Goal: Task Accomplishment & Management: Use online tool/utility

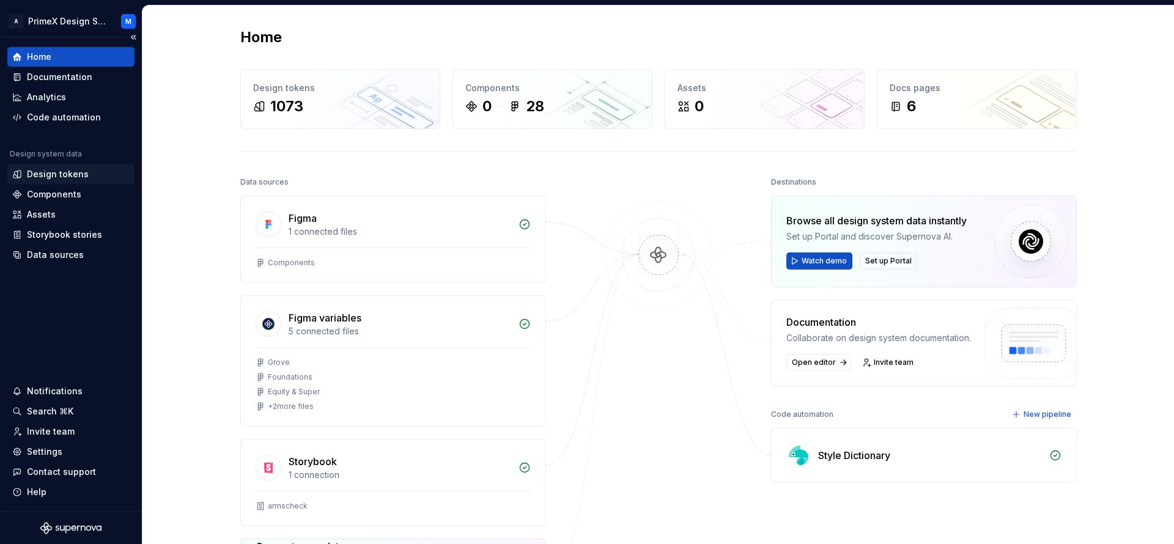
click at [67, 172] on div "Design tokens" at bounding box center [58, 174] width 62 height 12
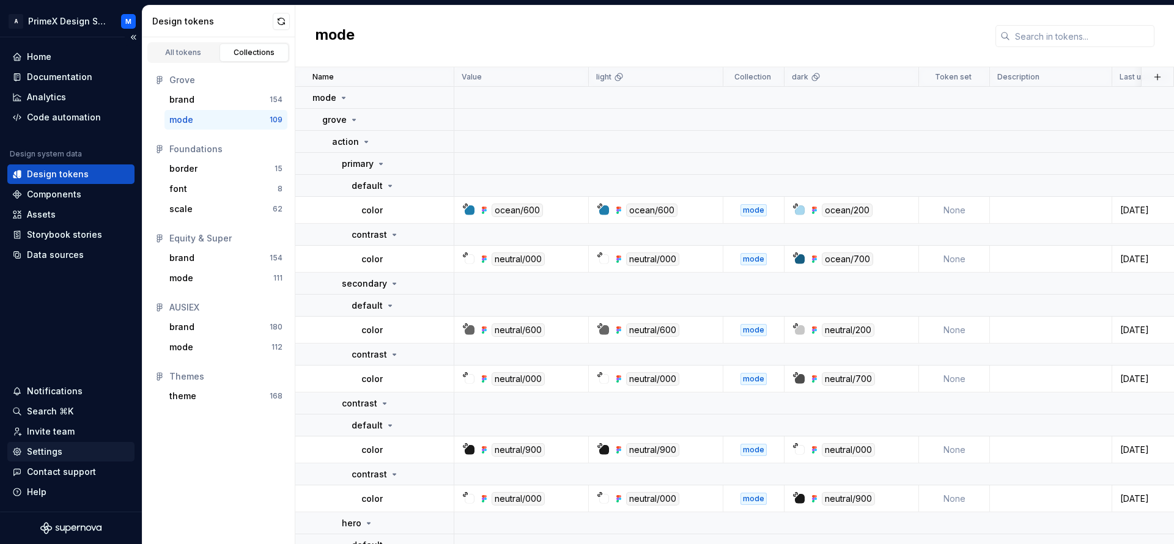
click at [83, 453] on div "Settings" at bounding box center [70, 452] width 117 height 12
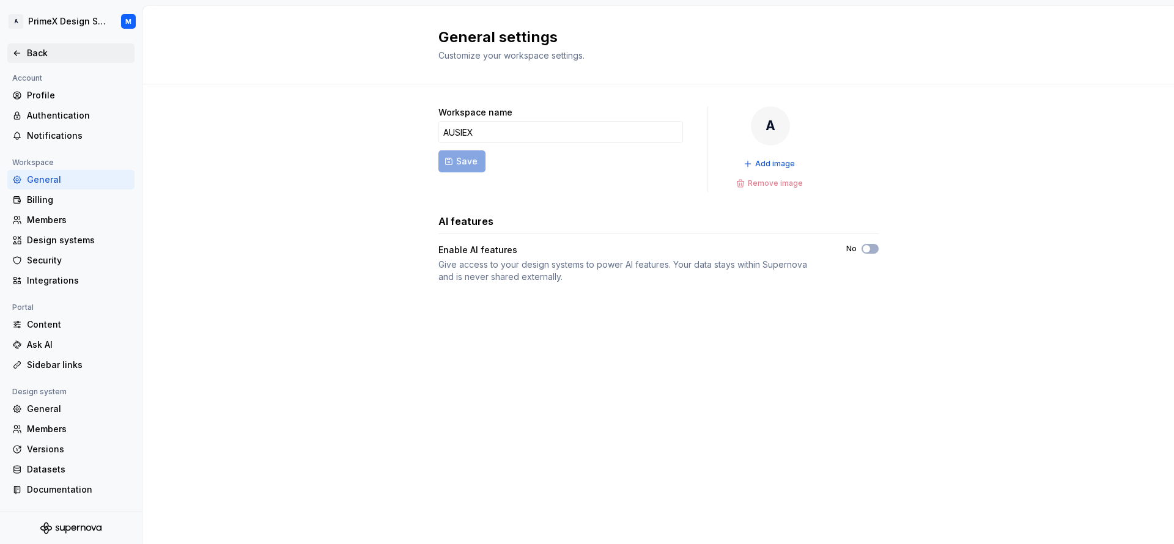
click at [18, 60] on div "Back" at bounding box center [70, 53] width 127 height 20
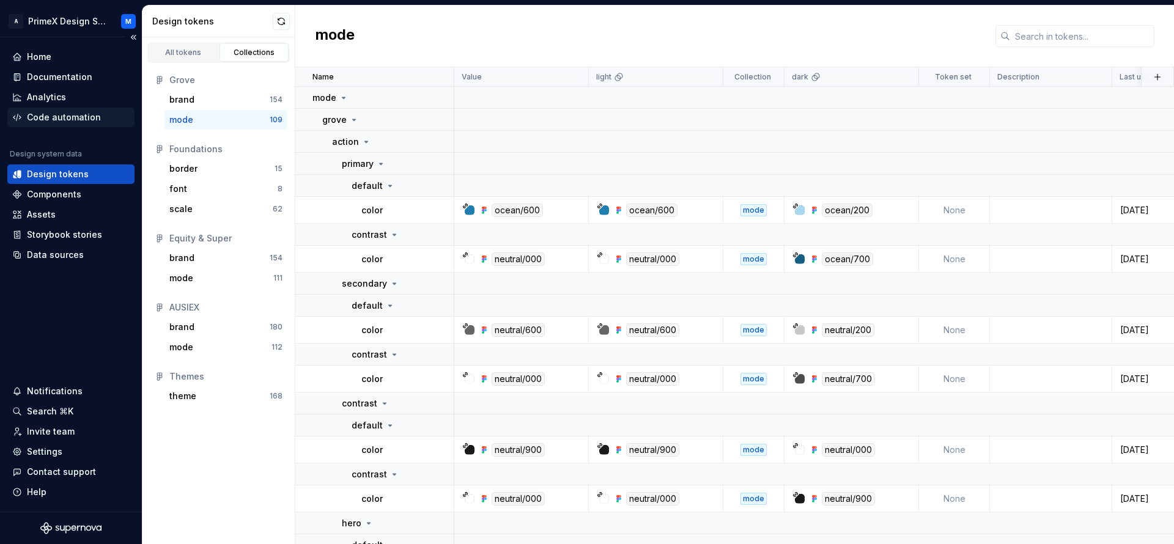
click at [84, 119] on div "Code automation" at bounding box center [64, 117] width 74 height 12
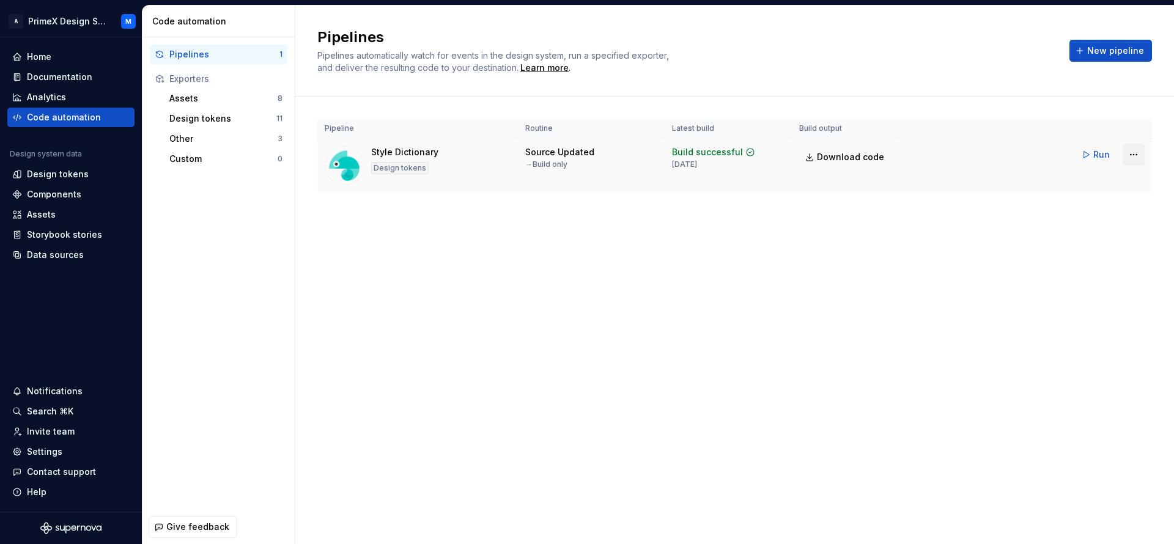
click at [1131, 153] on html "A PrimeX Design System M Home Documentation Analytics Code automation Design sy…" at bounding box center [587, 272] width 1174 height 544
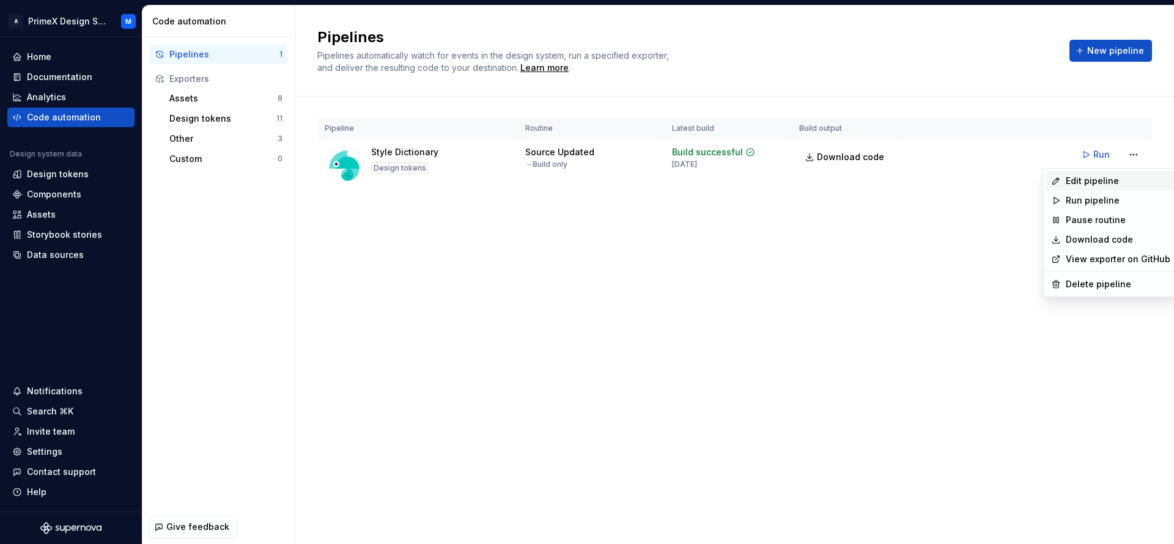
click at [1087, 185] on div "Edit pipeline" at bounding box center [1118, 181] width 105 height 12
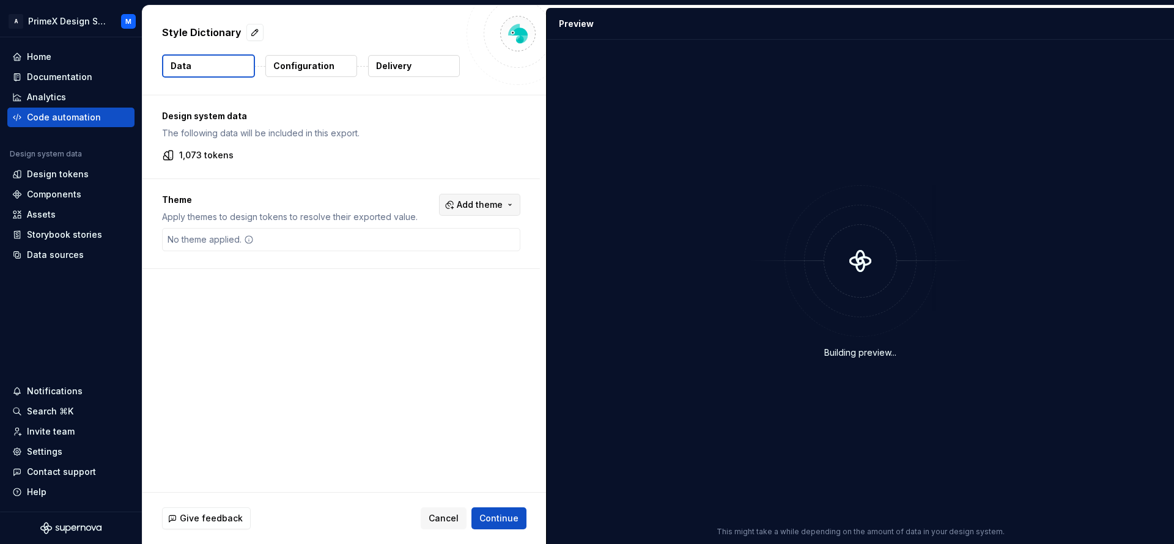
click at [487, 204] on span "Add theme" at bounding box center [480, 205] width 46 height 12
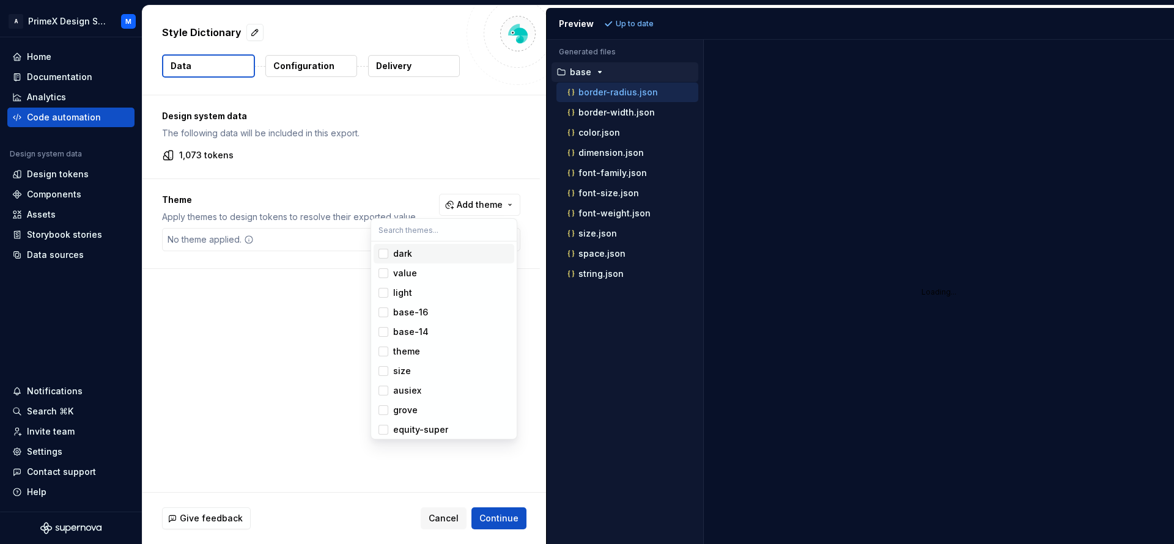
click at [384, 254] on div "Suggestions" at bounding box center [384, 254] width 10 height 10
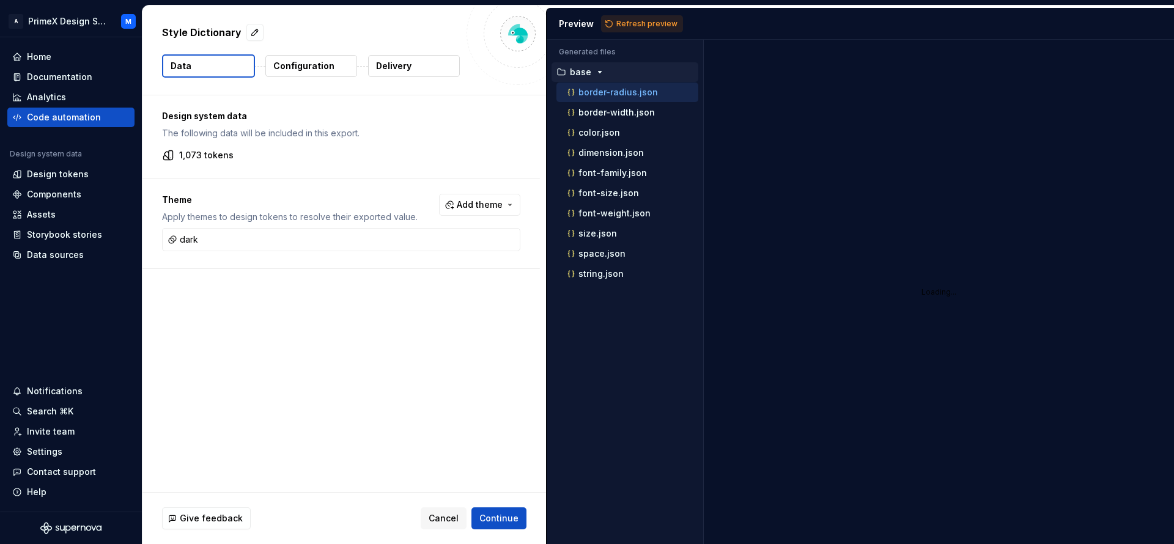
click at [643, 24] on html "A PrimeX Design System M Home Documentation Analytics Code automation Design sy…" at bounding box center [587, 272] width 1174 height 544
click at [643, 24] on span "Refresh preview" at bounding box center [647, 24] width 61 height 10
click at [508, 514] on span "Continue" at bounding box center [499, 519] width 39 height 12
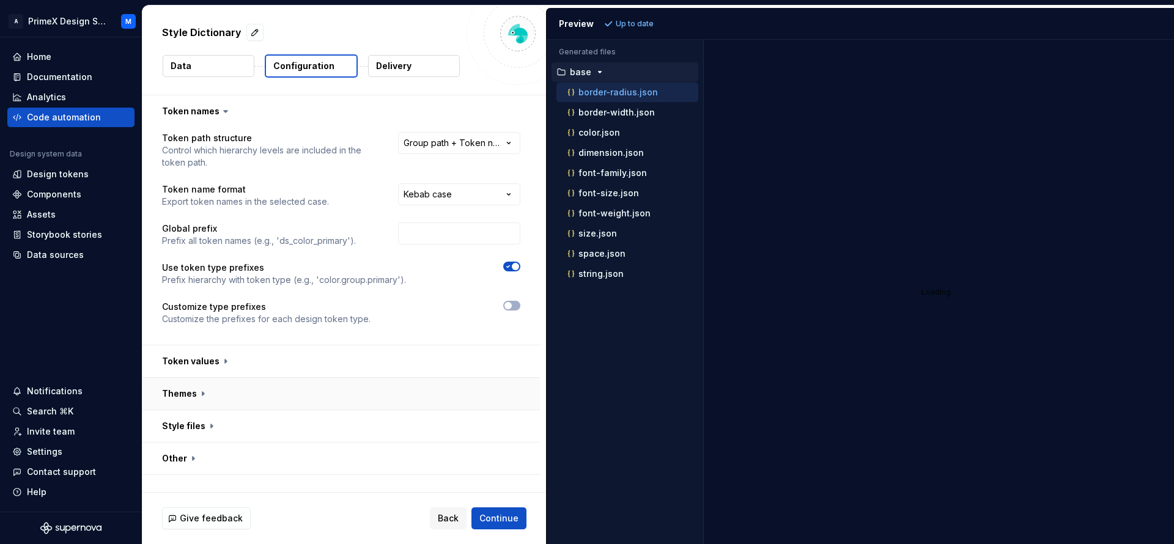
click at [206, 393] on button "button" at bounding box center [342, 394] width 398 height 32
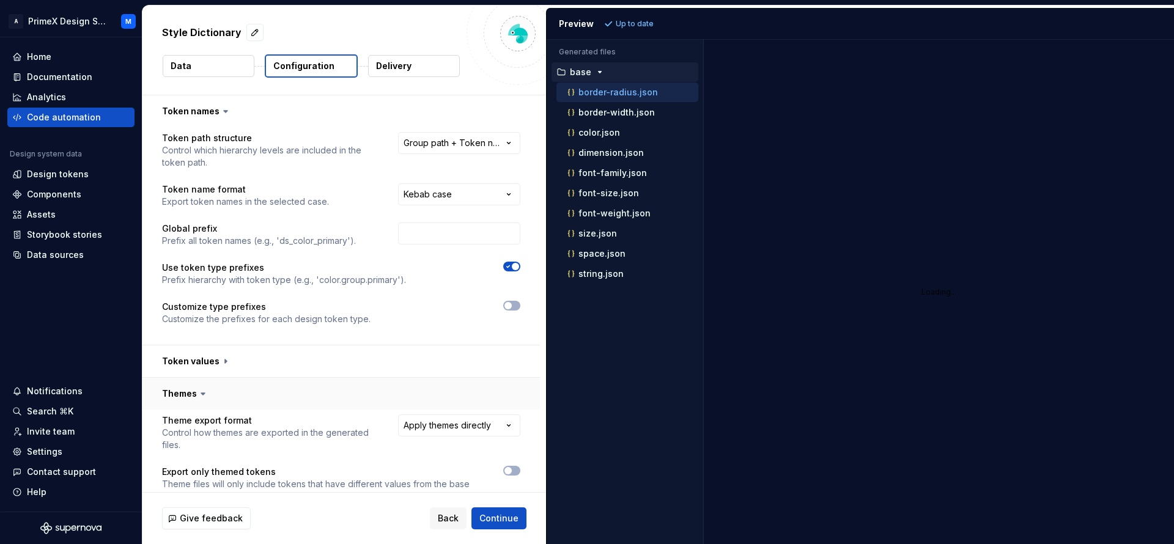
click at [206, 393] on icon at bounding box center [203, 394] width 12 height 12
click at [199, 395] on icon at bounding box center [203, 394] width 12 height 12
click at [215, 371] on button "button" at bounding box center [342, 362] width 398 height 32
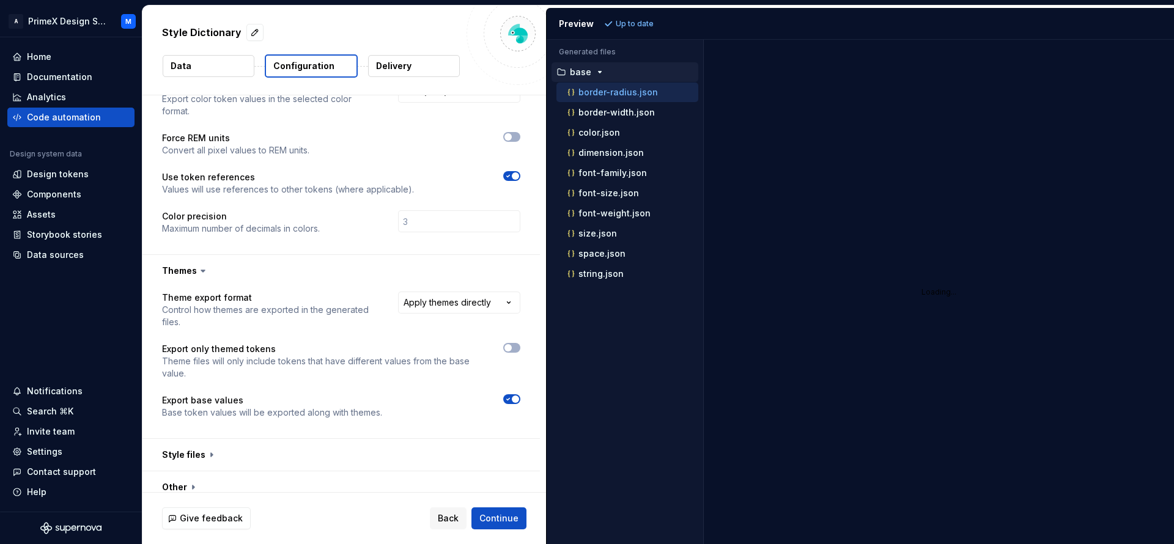
scroll to position [313, 0]
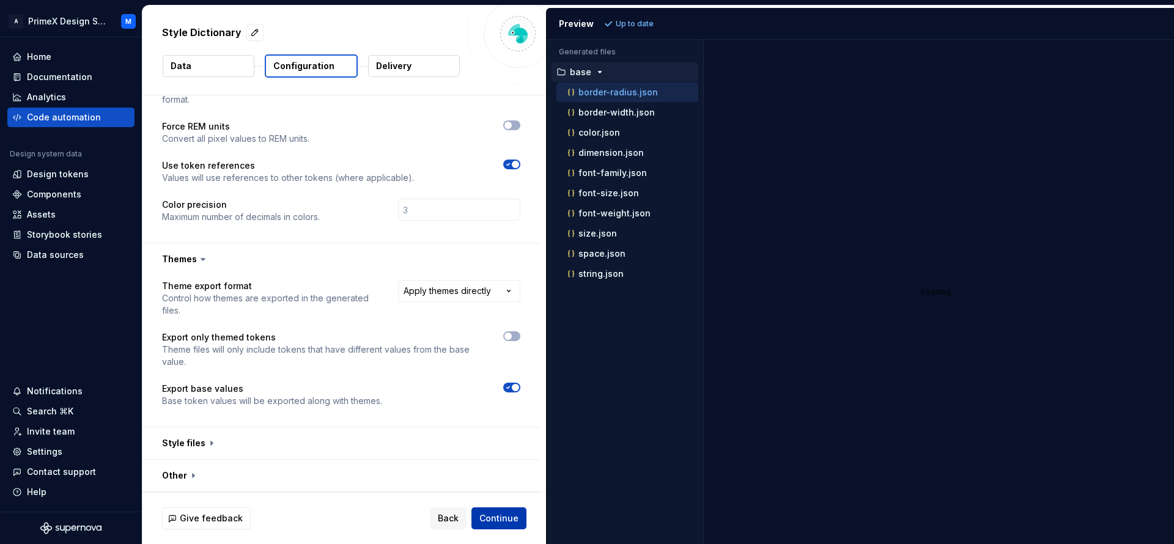
click at [509, 516] on span "Continue" at bounding box center [499, 519] width 39 height 12
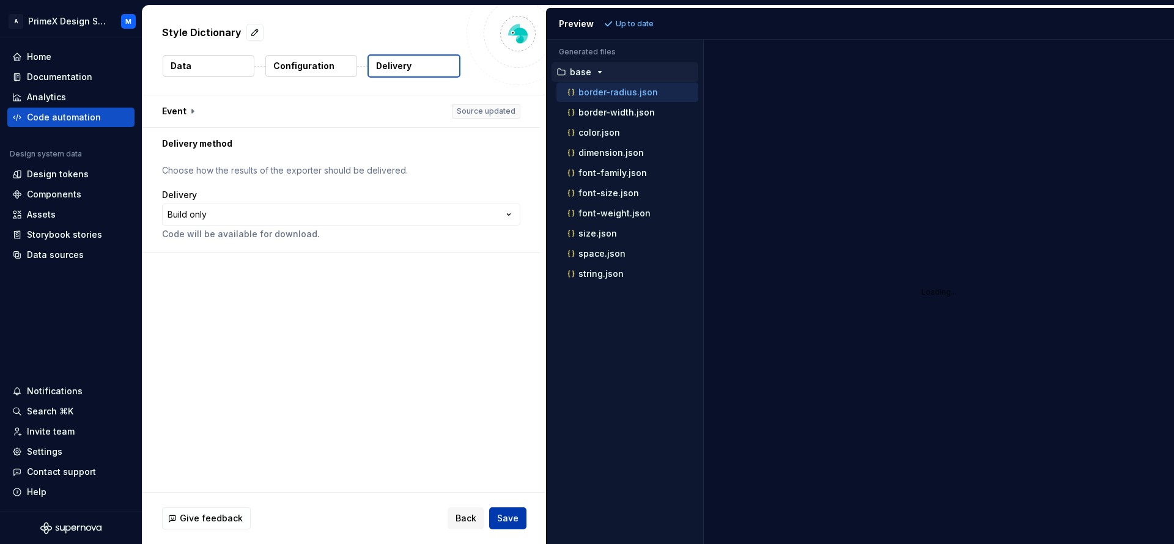
click at [519, 520] on button "Save" at bounding box center [507, 519] width 37 height 22
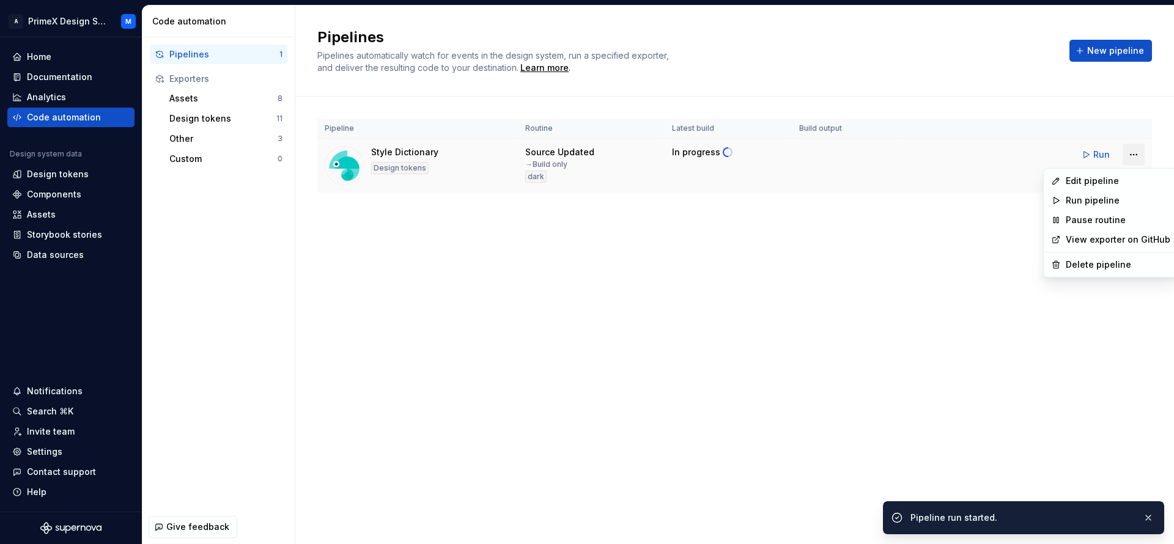
click at [1137, 154] on html "A PrimeX Design System M Home Documentation Analytics Code automation Design sy…" at bounding box center [587, 272] width 1174 height 544
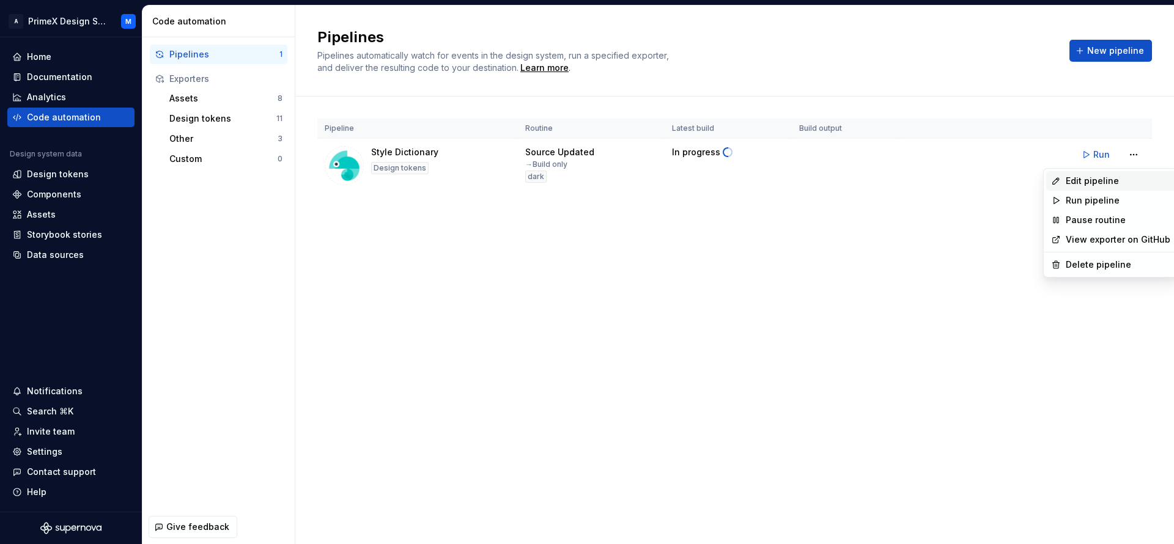
click at [1091, 188] on div "Edit pipeline" at bounding box center [1111, 181] width 129 height 20
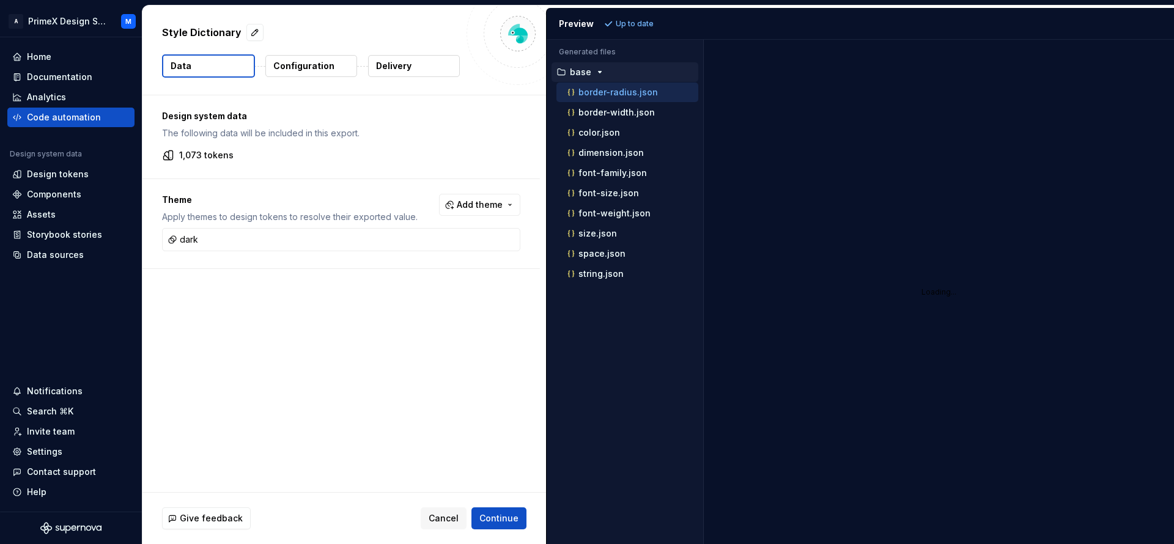
click at [587, 76] on p "base" at bounding box center [580, 72] width 21 height 10
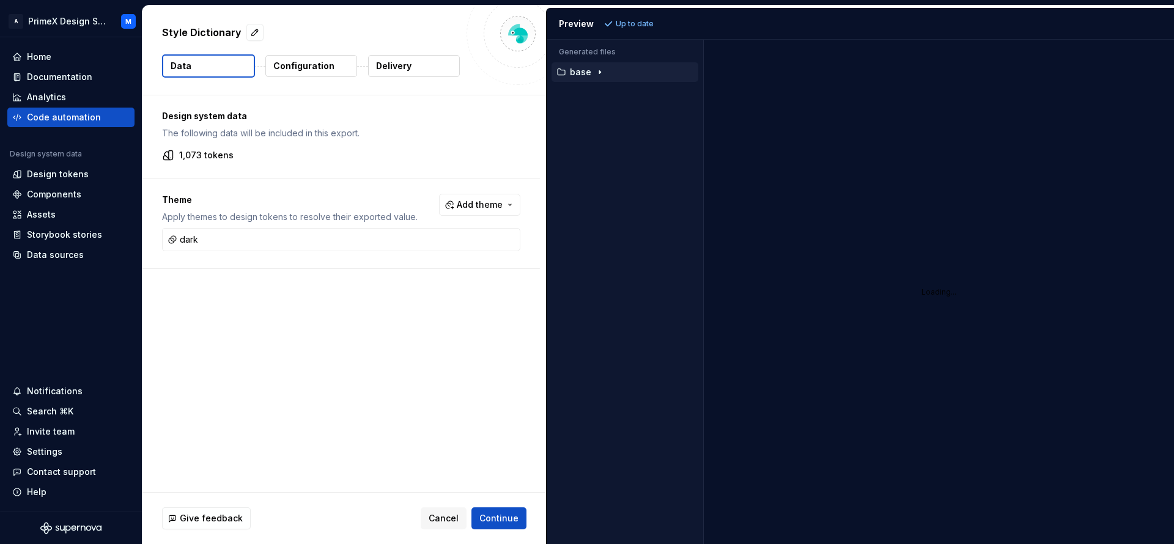
click at [606, 67] on div "base" at bounding box center [626, 72] width 144 height 10
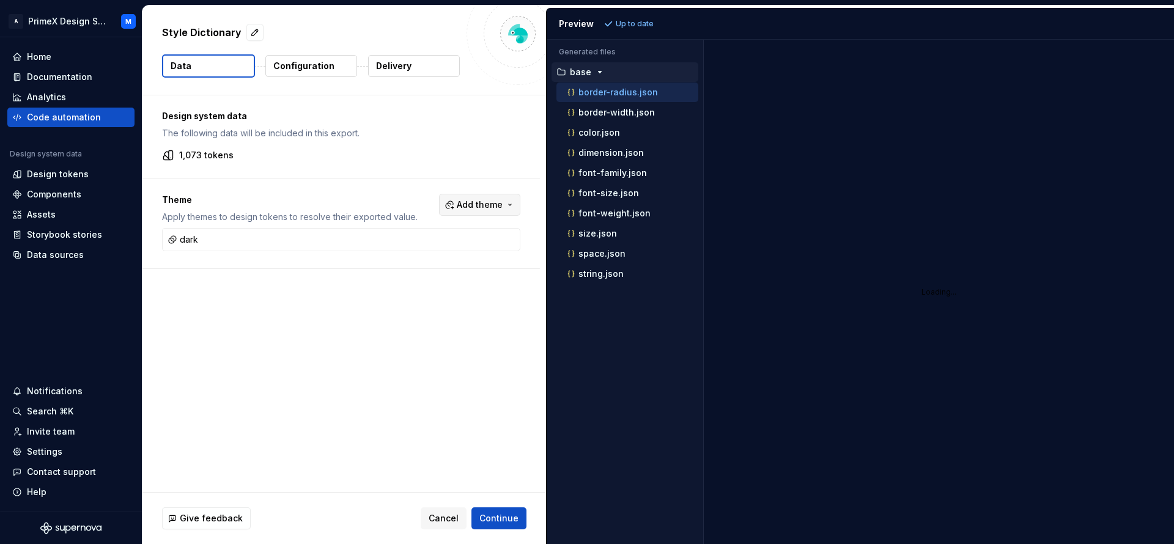
click at [498, 198] on button "Add theme" at bounding box center [479, 205] width 81 height 22
click at [428, 360] on span "theme" at bounding box center [444, 352] width 141 height 20
click at [631, 21] on html "A PrimeX Design System M Home Documentation Analytics Code automation Design sy…" at bounding box center [587, 272] width 1174 height 544
click at [641, 28] on button "Refresh preview" at bounding box center [642, 23] width 82 height 17
click at [606, 74] on div "button" at bounding box center [600, 72] width 15 height 10
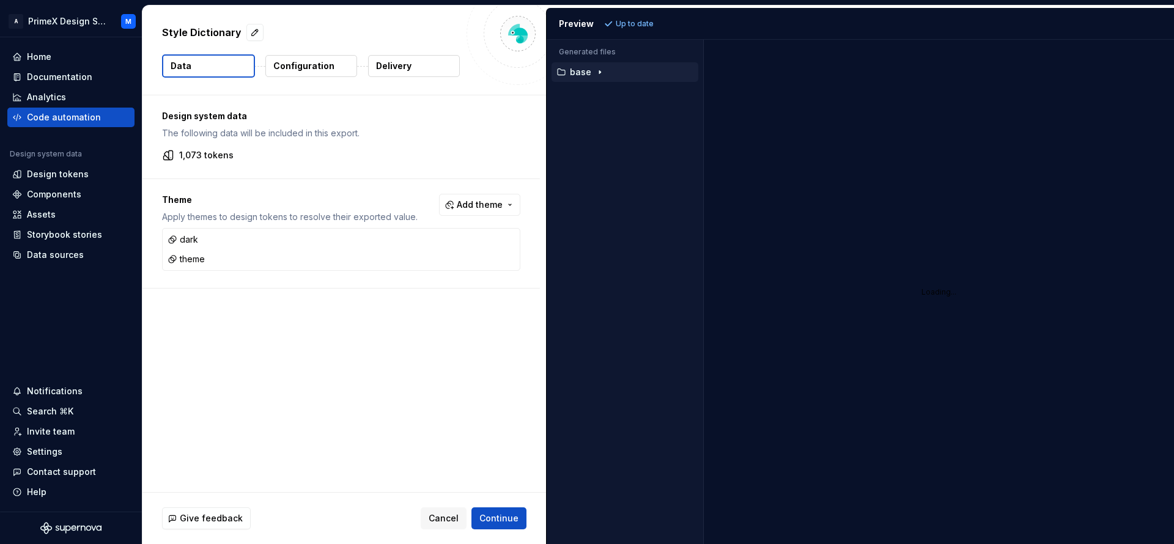
click at [606, 74] on div "button" at bounding box center [600, 72] width 15 height 10
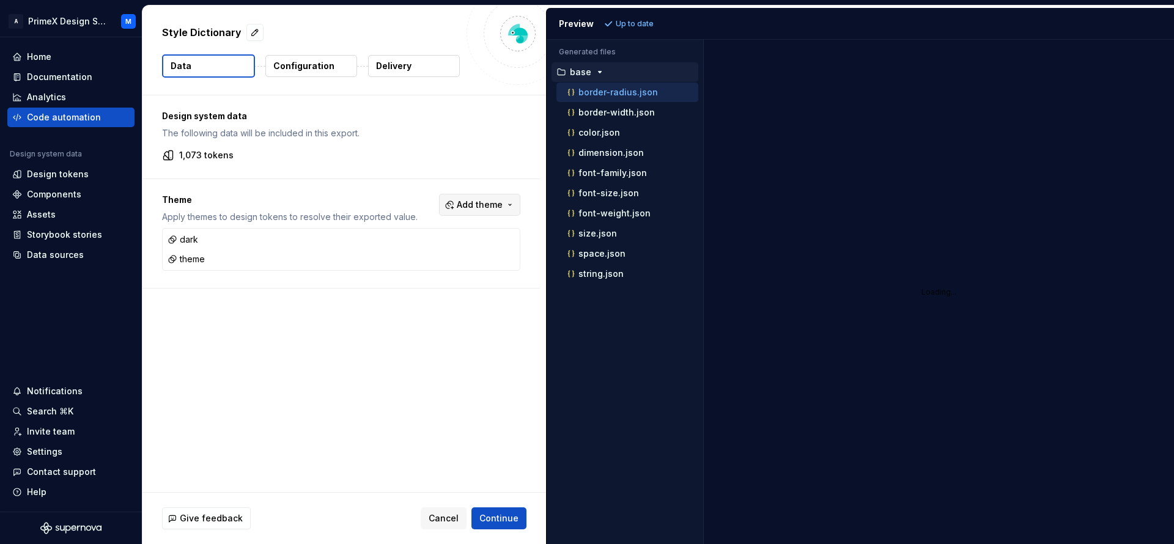
click at [505, 206] on button "Add theme" at bounding box center [479, 205] width 81 height 22
click at [379, 352] on div "Suggestions" at bounding box center [384, 352] width 10 height 10
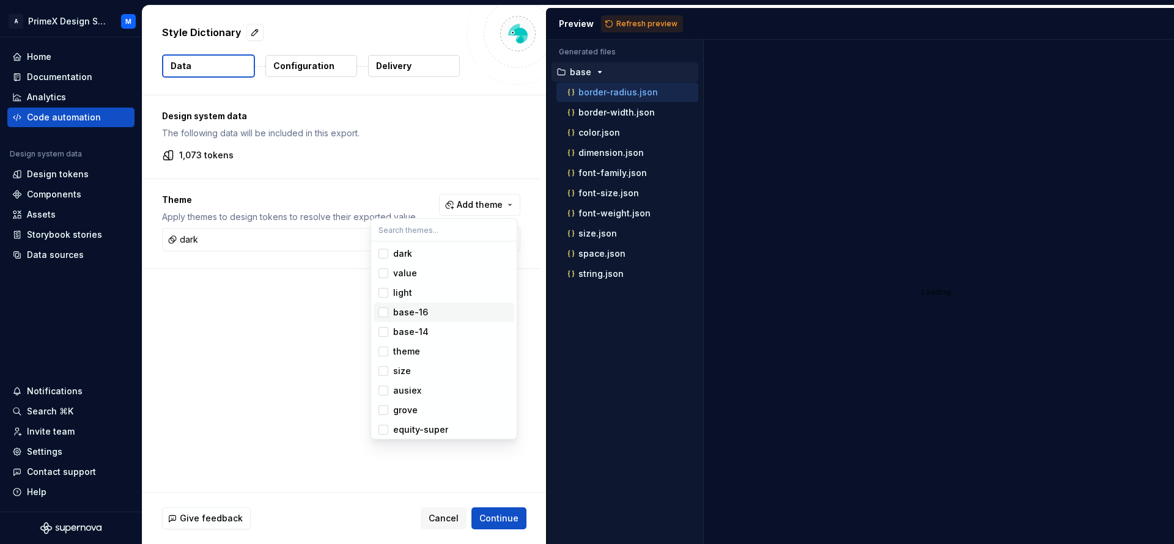
scroll to position [3, 0]
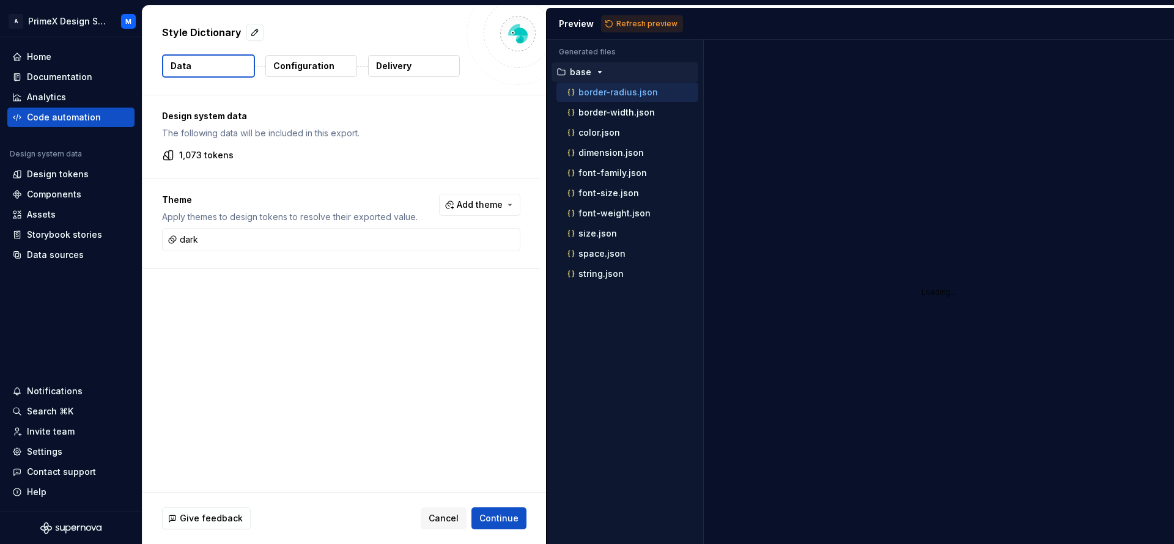
click at [520, 514] on html "A PrimeX Design System M Home Documentation Analytics Code automation Design sy…" at bounding box center [587, 272] width 1174 height 544
click at [631, 23] on span "Refresh preview" at bounding box center [647, 24] width 61 height 10
click at [509, 206] on button "Add theme" at bounding box center [479, 205] width 81 height 22
click at [509, 206] on html "A PrimeX Design System M Home Documentation Analytics Code automation Design sy…" at bounding box center [587, 272] width 1174 height 544
click at [136, 36] on button "Collapse sidebar" at bounding box center [133, 37] width 17 height 17
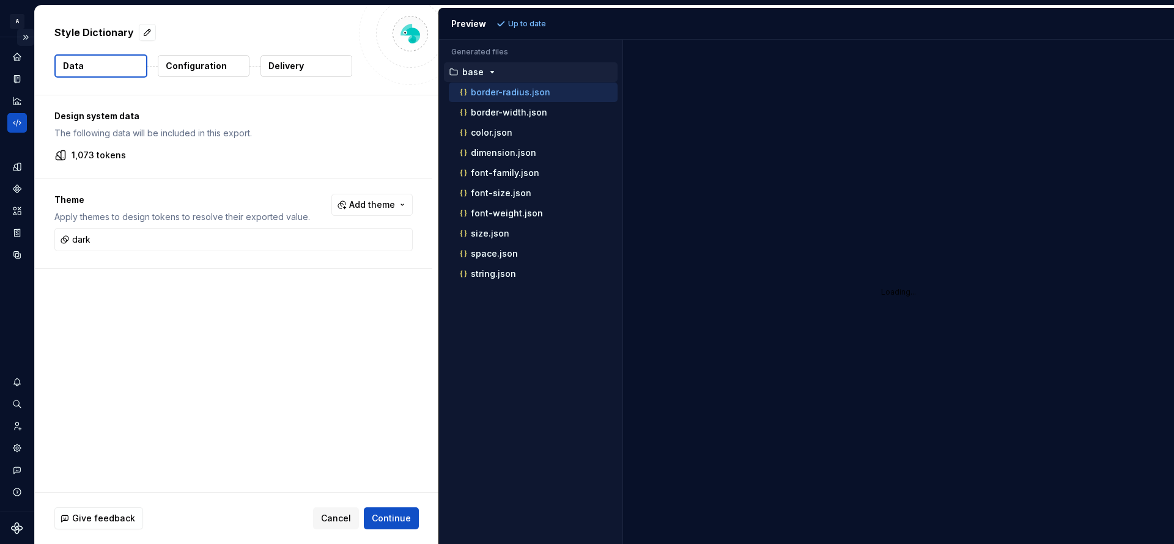
click at [27, 40] on button "Expand sidebar" at bounding box center [25, 37] width 17 height 17
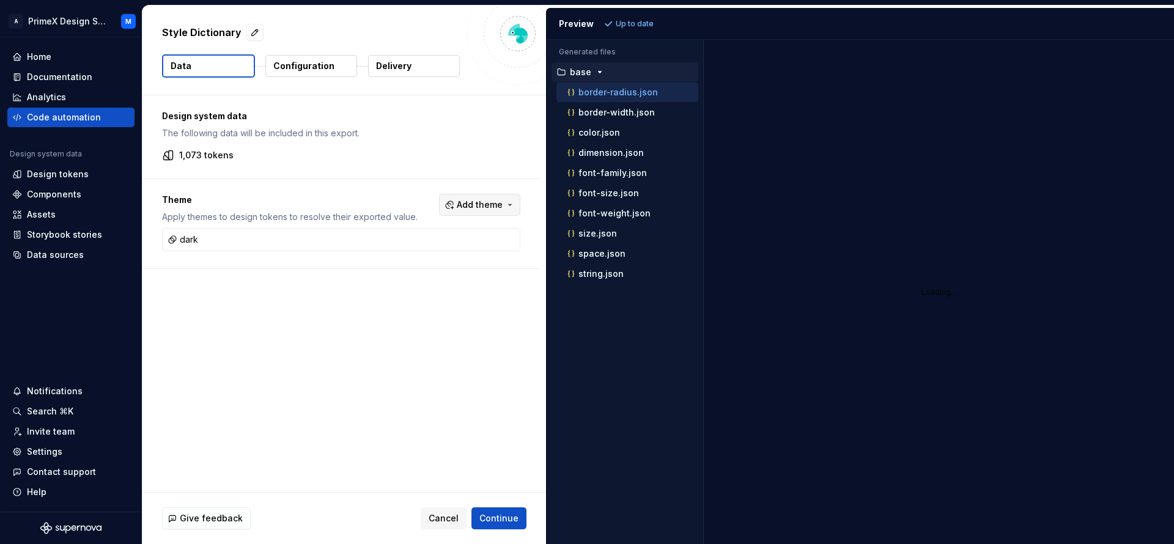
click at [505, 206] on button "Add theme" at bounding box center [479, 205] width 81 height 22
click at [315, 419] on html "A PrimeX Design System M Home Documentation Analytics Code automation Design sy…" at bounding box center [587, 272] width 1174 height 544
click at [624, 26] on p "Up to date" at bounding box center [635, 24] width 38 height 10
click at [595, 67] on icon "button" at bounding box center [600, 72] width 10 height 10
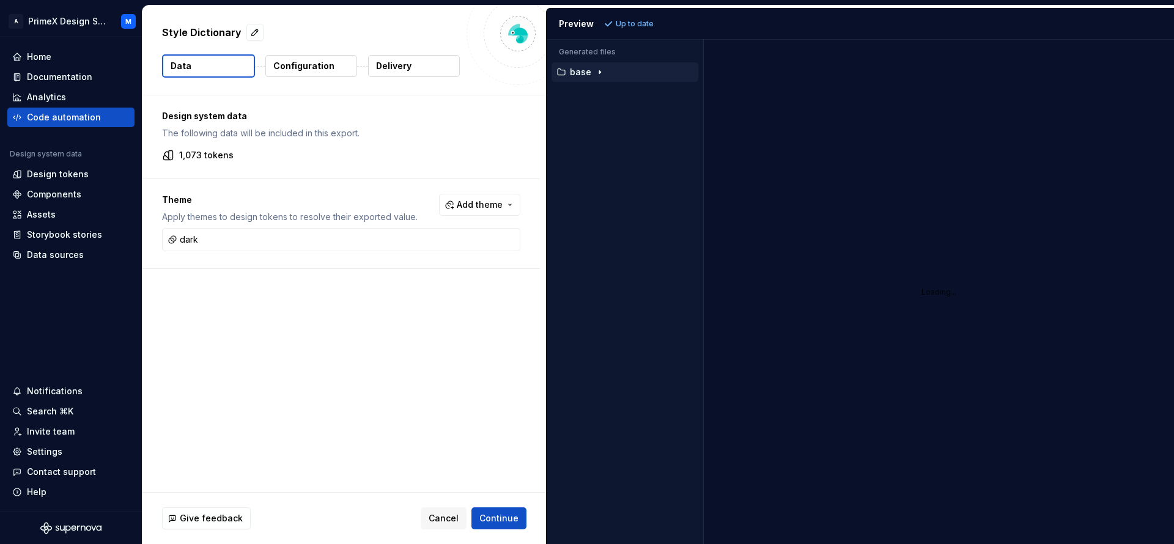
click at [595, 67] on icon "button" at bounding box center [600, 72] width 10 height 10
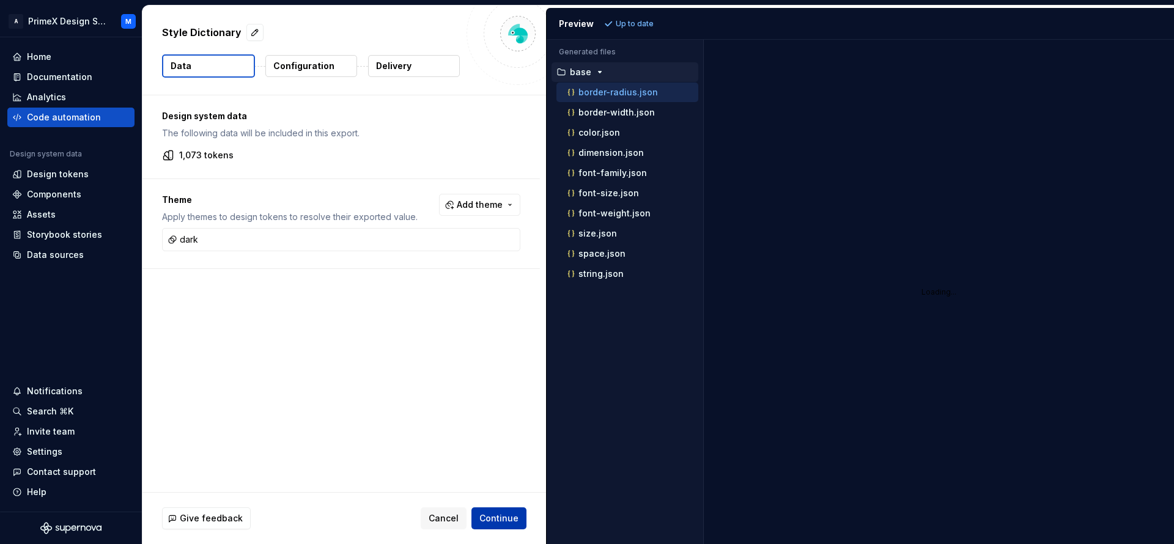
click at [487, 513] on button "Continue" at bounding box center [499, 519] width 55 height 22
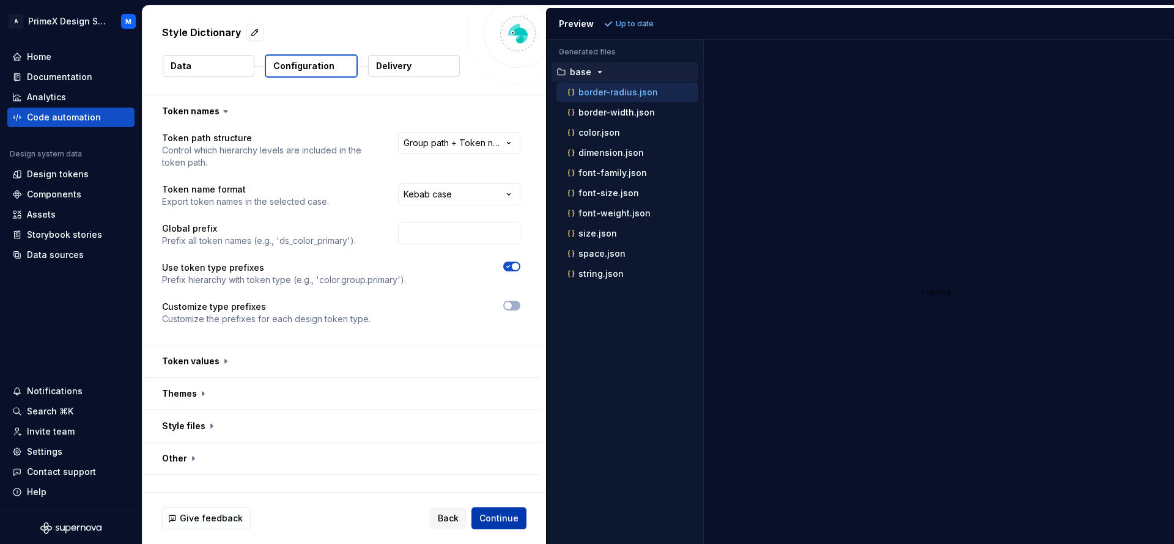
click at [487, 511] on button "Continue" at bounding box center [499, 519] width 55 height 22
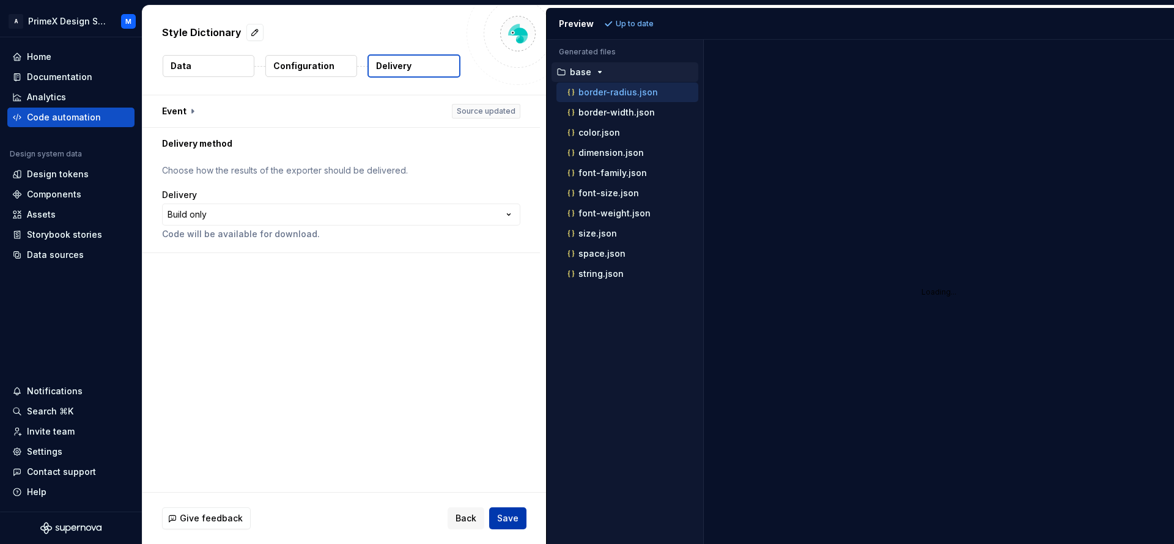
click at [520, 515] on button "Save" at bounding box center [507, 519] width 37 height 22
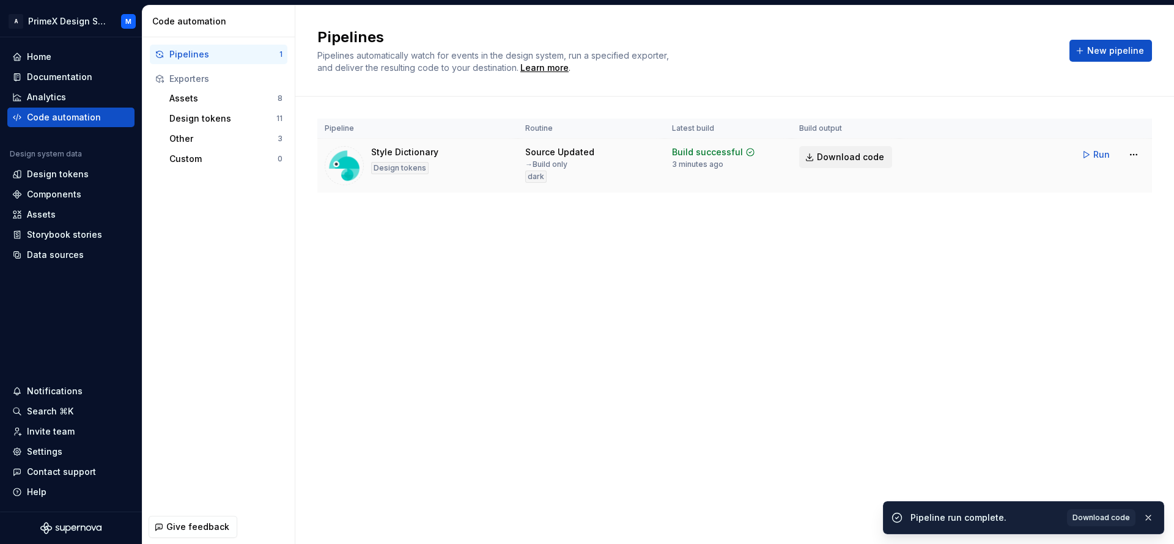
click at [816, 161] on link "Download code" at bounding box center [845, 157] width 93 height 22
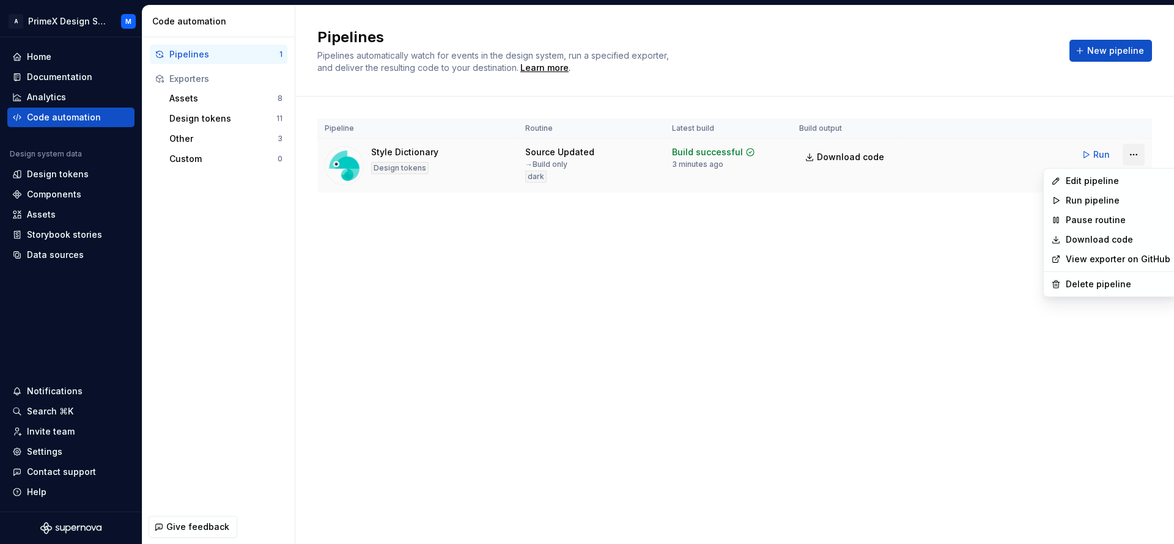
click at [1142, 153] on html "A PrimeX Design System M Home Documentation Analytics Code automation Design sy…" at bounding box center [587, 272] width 1174 height 544
click at [1099, 187] on div "Edit pipeline" at bounding box center [1111, 181] width 129 height 20
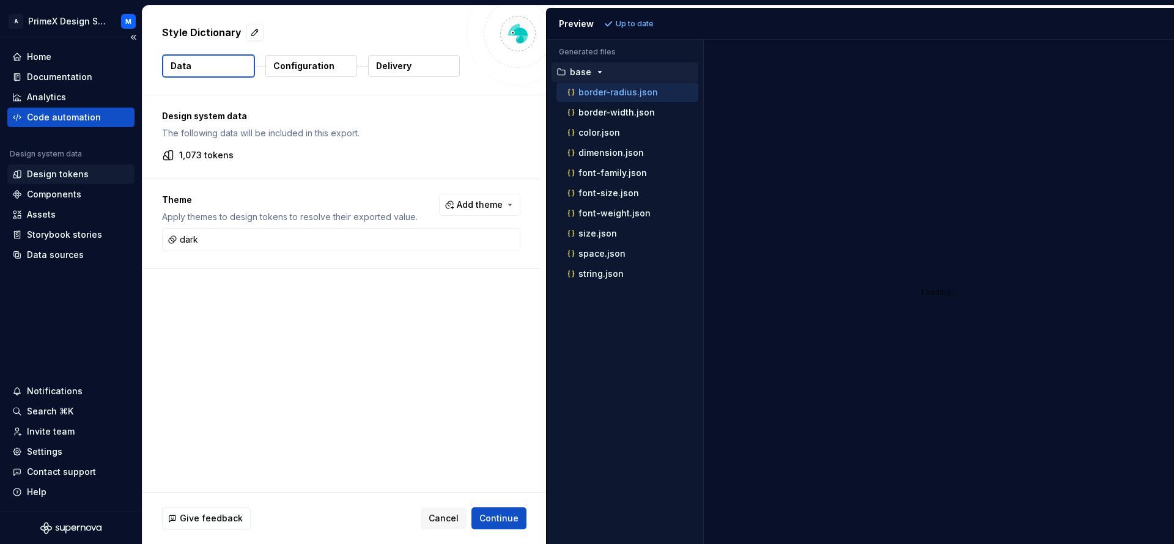
click at [50, 174] on div "Design tokens" at bounding box center [58, 174] width 62 height 12
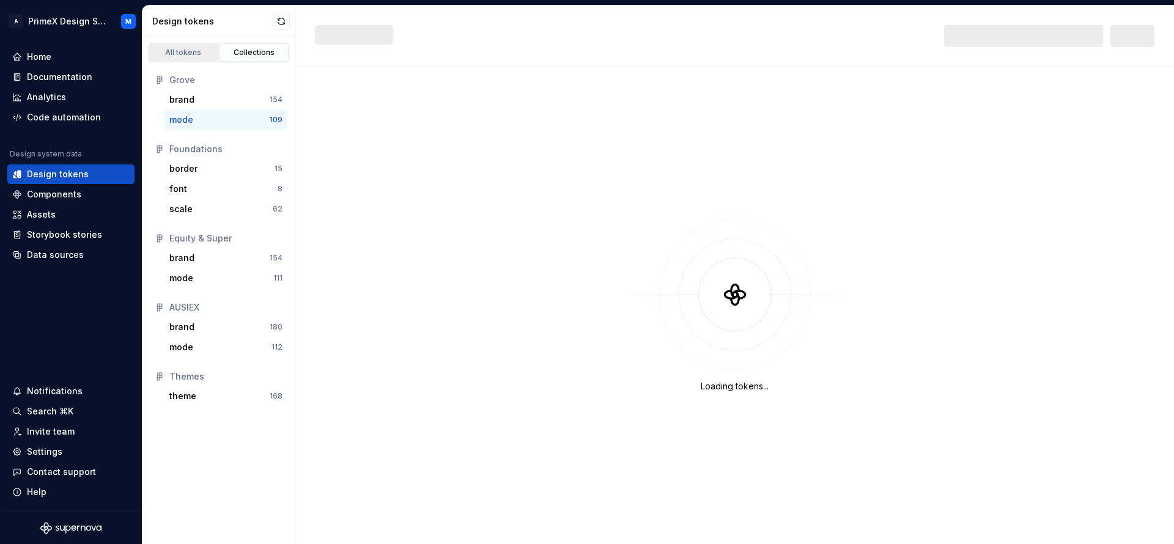
click at [201, 48] on div "All tokens" at bounding box center [183, 53] width 61 height 10
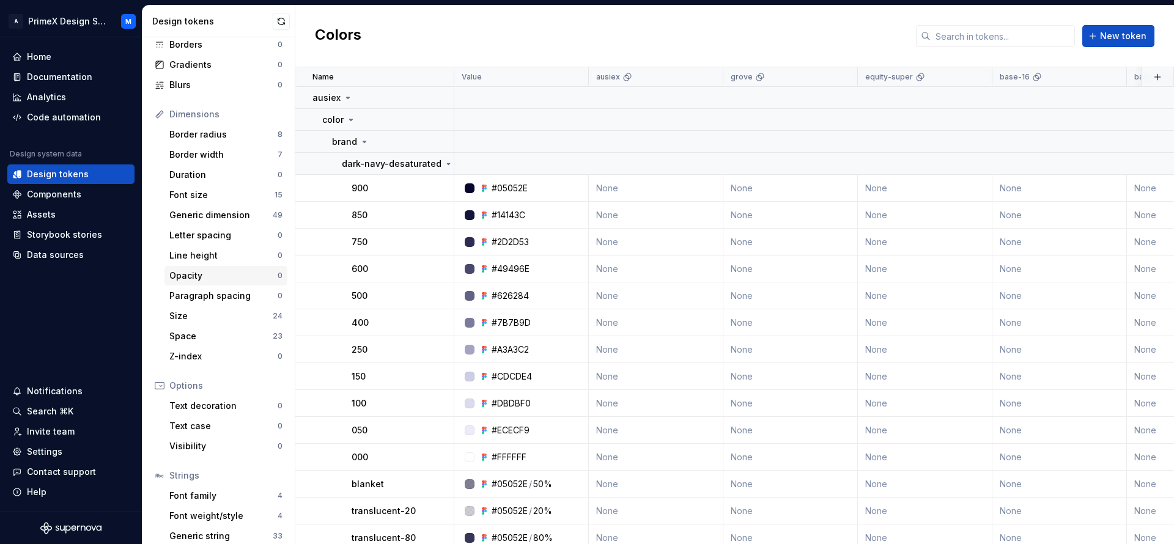
scroll to position [125, 0]
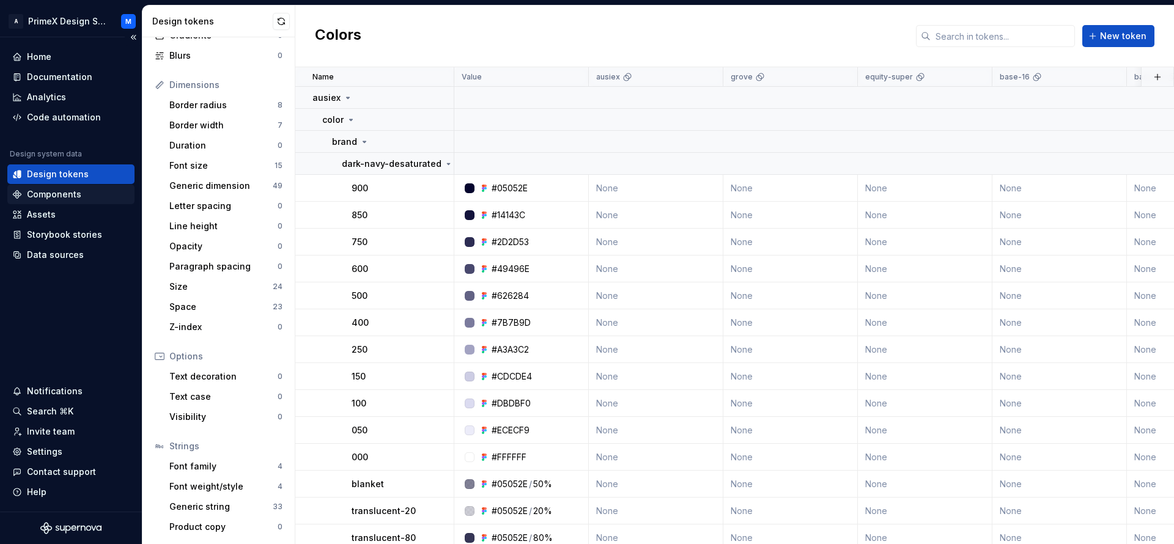
click at [84, 204] on div "Components" at bounding box center [70, 195] width 127 height 20
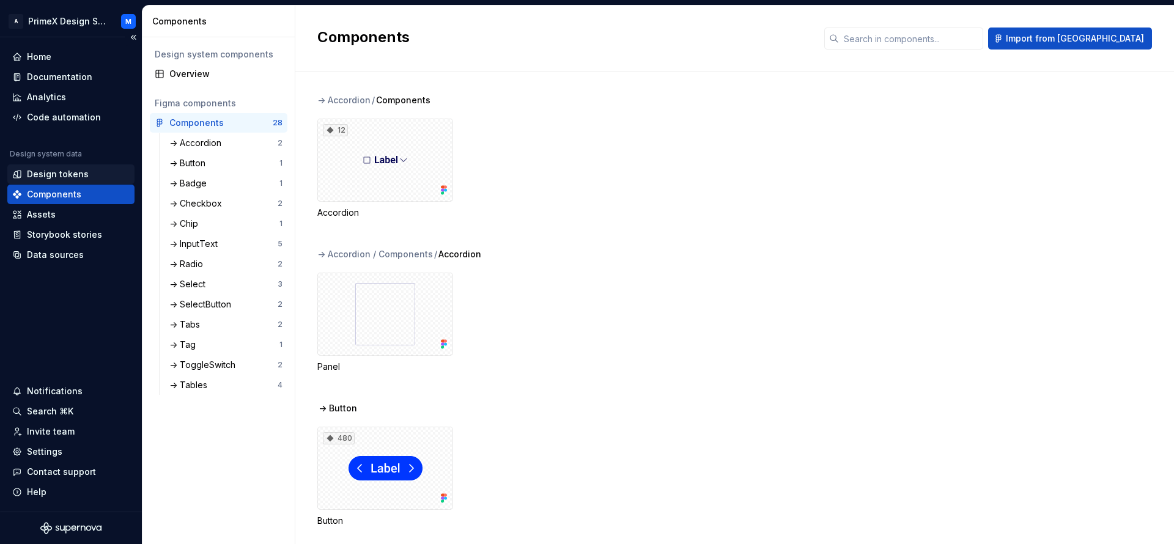
click at [87, 172] on div "Design tokens" at bounding box center [70, 174] width 117 height 12
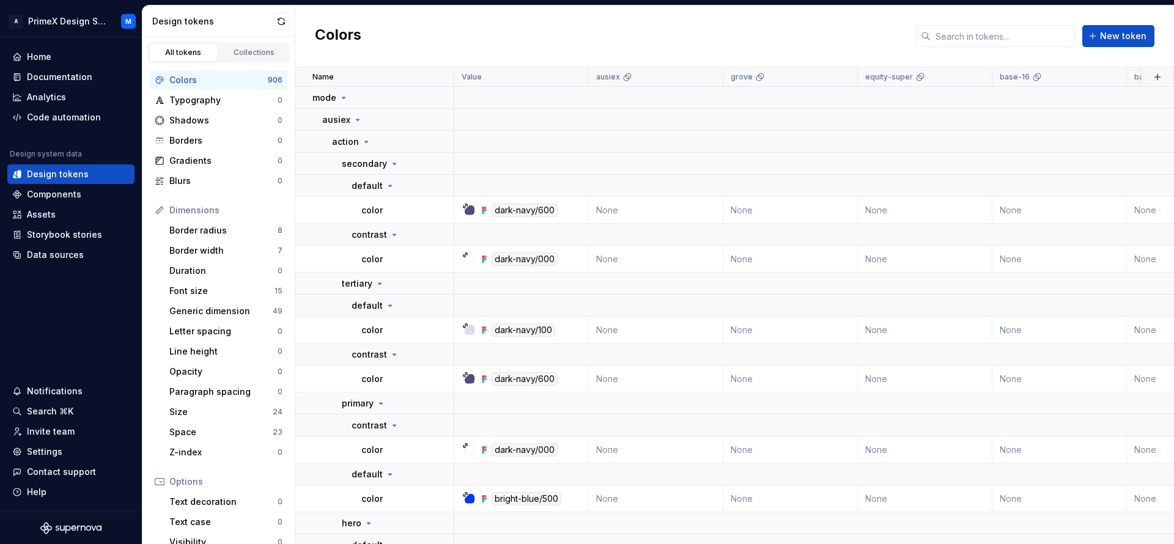
drag, startPoint x: 580, startPoint y: 188, endPoint x: 617, endPoint y: 41, distance: 151.3
click at [617, 41] on div "Colors New token" at bounding box center [734, 37] width 879 height 62
click at [484, 377] on icon at bounding box center [483, 377] width 2 height 2
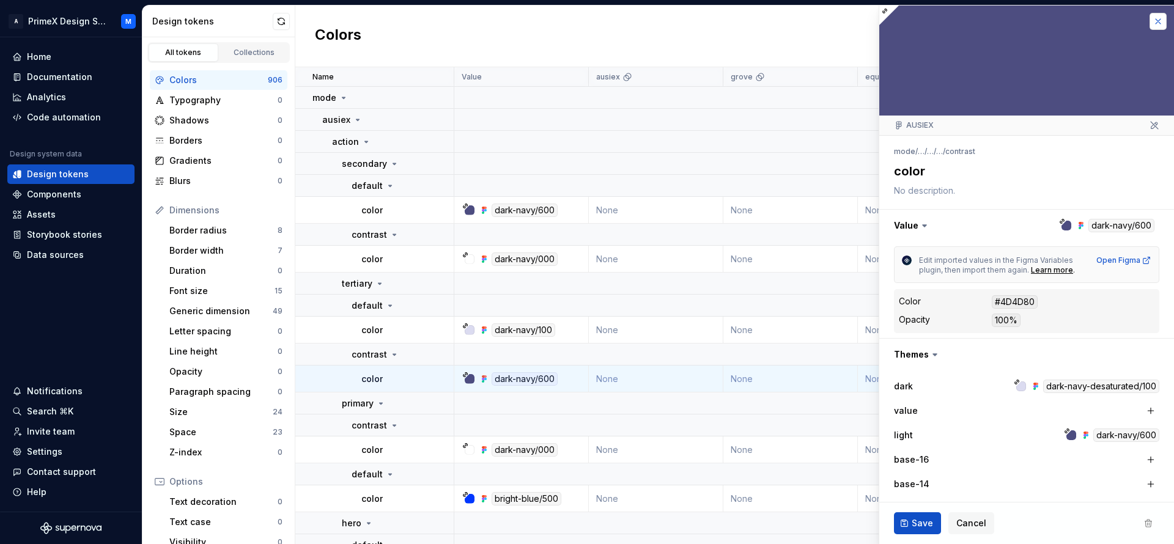
type textarea "*"
click at [1150, 22] on button "button" at bounding box center [1158, 21] width 17 height 17
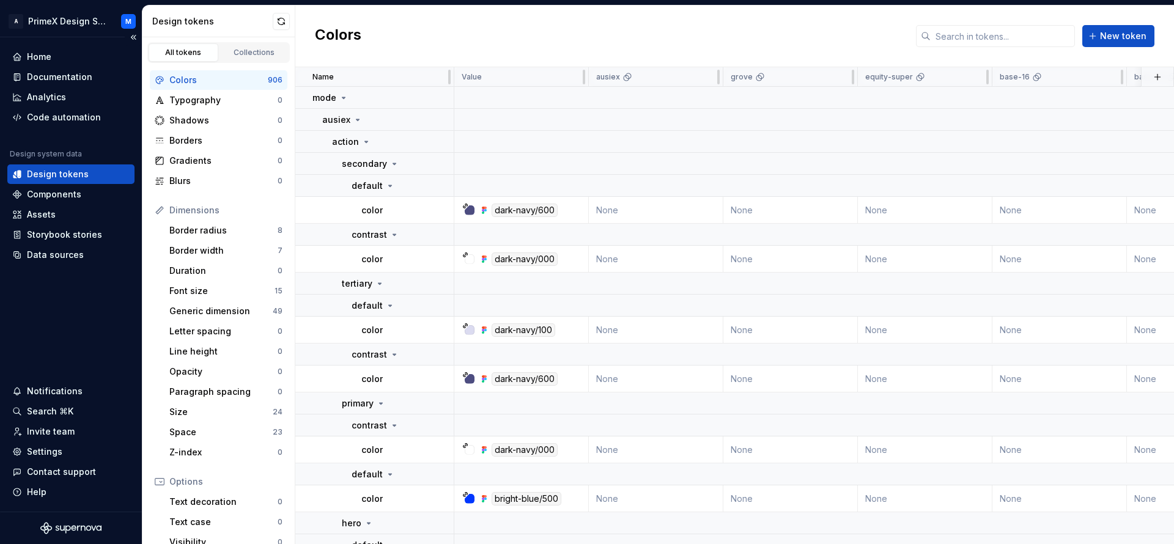
drag, startPoint x: 932, startPoint y: 81, endPoint x: 0, endPoint y: 165, distance: 935.9
drag, startPoint x: 0, startPoint y: 165, endPoint x: 0, endPoint y: 91, distance: 74.0
drag, startPoint x: 0, startPoint y: 91, endPoint x: 431, endPoint y: 23, distance: 435.9
click at [431, 23] on div "Colors New token" at bounding box center [734, 37] width 879 height 62
drag, startPoint x: 365, startPoint y: 37, endPoint x: 316, endPoint y: 40, distance: 48.4
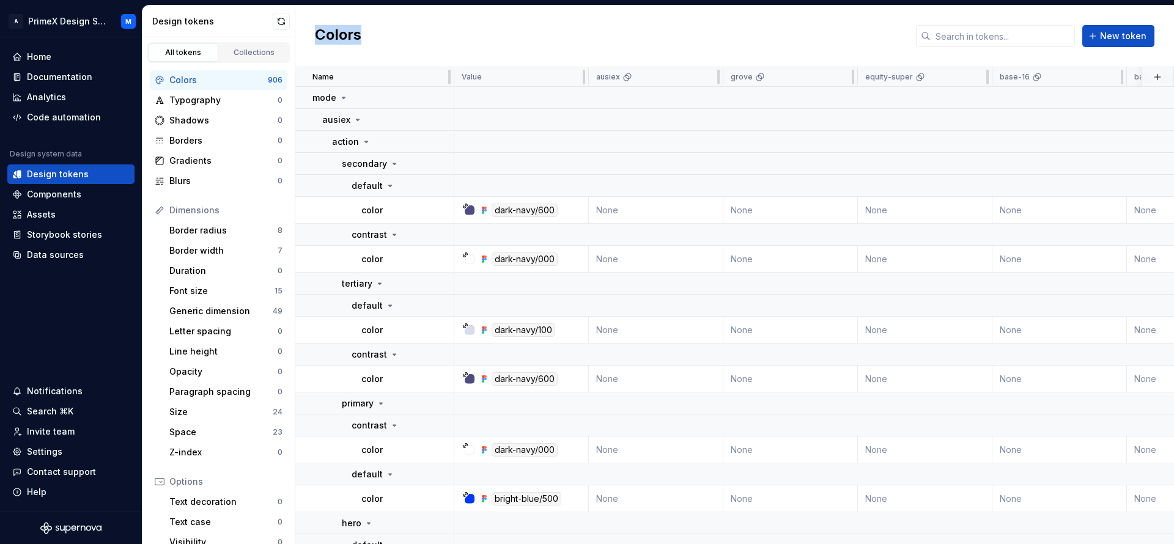
click at [316, 40] on div "Colors New token" at bounding box center [734, 37] width 879 height 62
click at [428, 34] on div "Colors New token" at bounding box center [734, 37] width 879 height 62
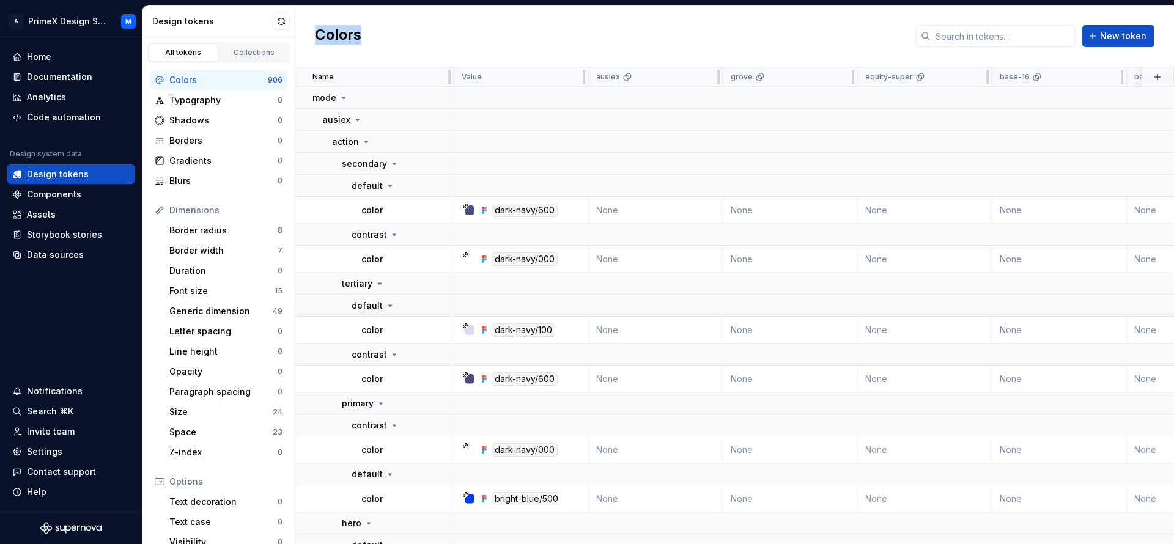
click at [428, 34] on div "Colors New token" at bounding box center [734, 37] width 879 height 62
drag, startPoint x: 368, startPoint y: 42, endPoint x: 311, endPoint y: 46, distance: 56.4
click at [311, 46] on div "Colors New token" at bounding box center [734, 37] width 879 height 62
click at [497, 26] on div "Colors New token" at bounding box center [734, 37] width 879 height 62
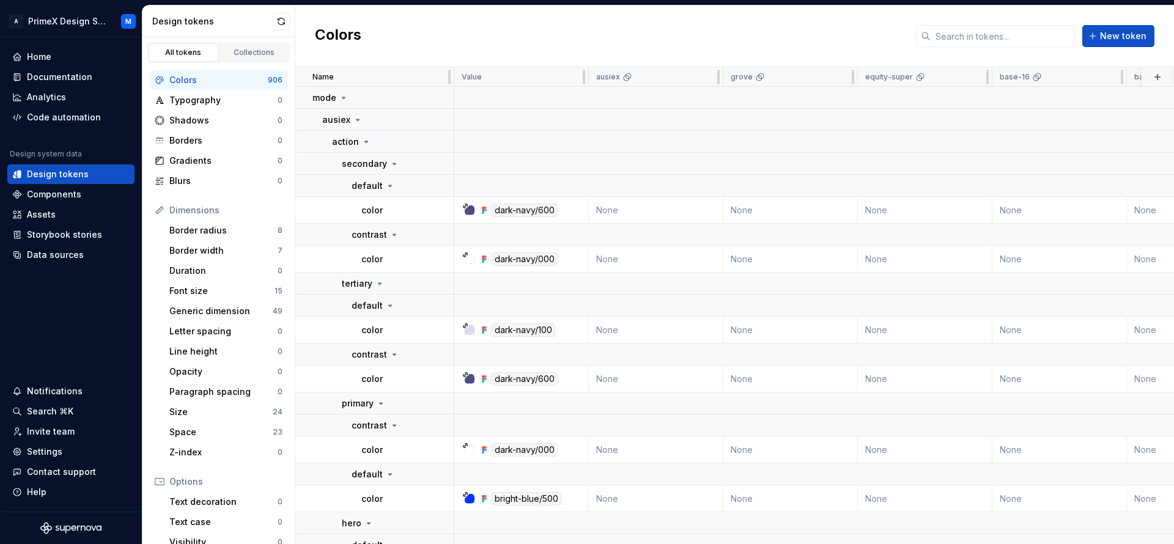
click at [497, 26] on div "Colors New token" at bounding box center [734, 37] width 879 height 62
click at [215, 441] on div "Space 23" at bounding box center [226, 433] width 123 height 20
click at [224, 432] on div "Space" at bounding box center [220, 432] width 103 height 12
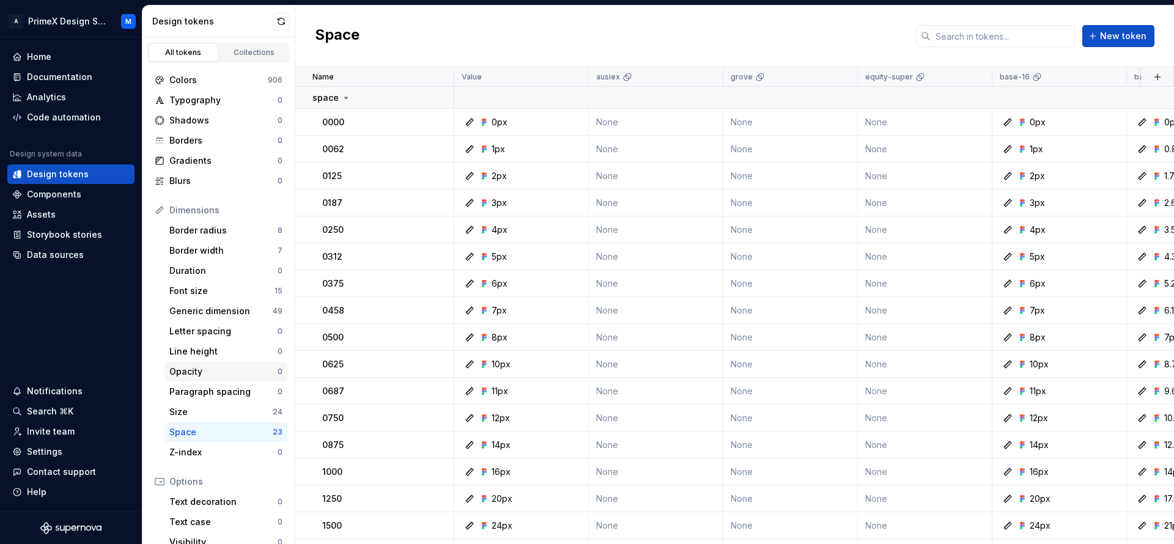
click at [209, 365] on div "Opacity 0" at bounding box center [226, 372] width 123 height 20
click at [235, 414] on div "Size" at bounding box center [220, 412] width 103 height 12
click at [235, 415] on div "Size" at bounding box center [220, 412] width 103 height 12
click at [252, 316] on div "Generic dimension" at bounding box center [220, 311] width 103 height 12
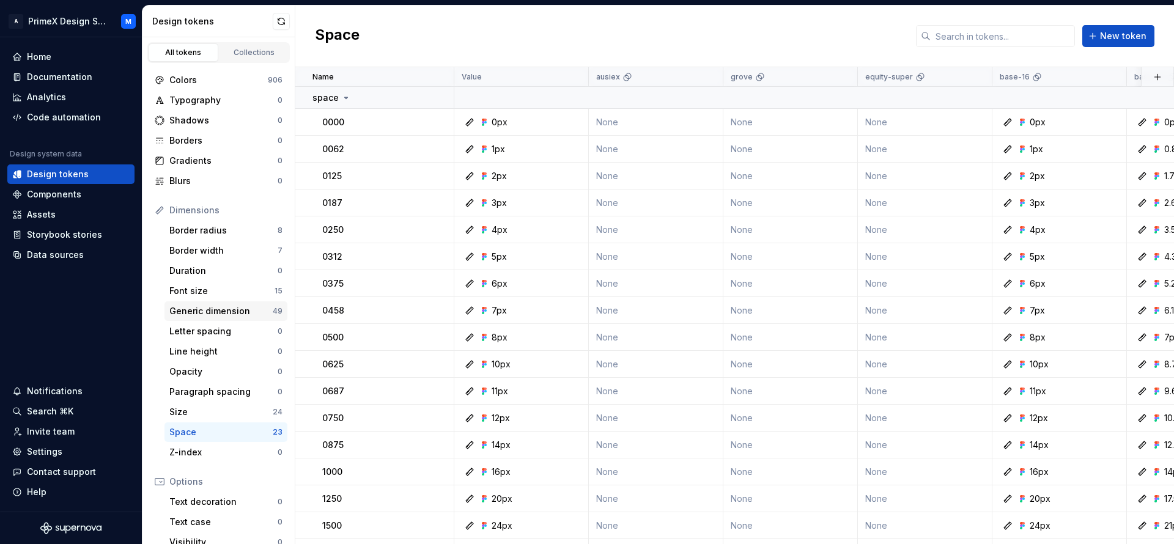
click at [252, 316] on div "Generic dimension" at bounding box center [220, 311] width 103 height 12
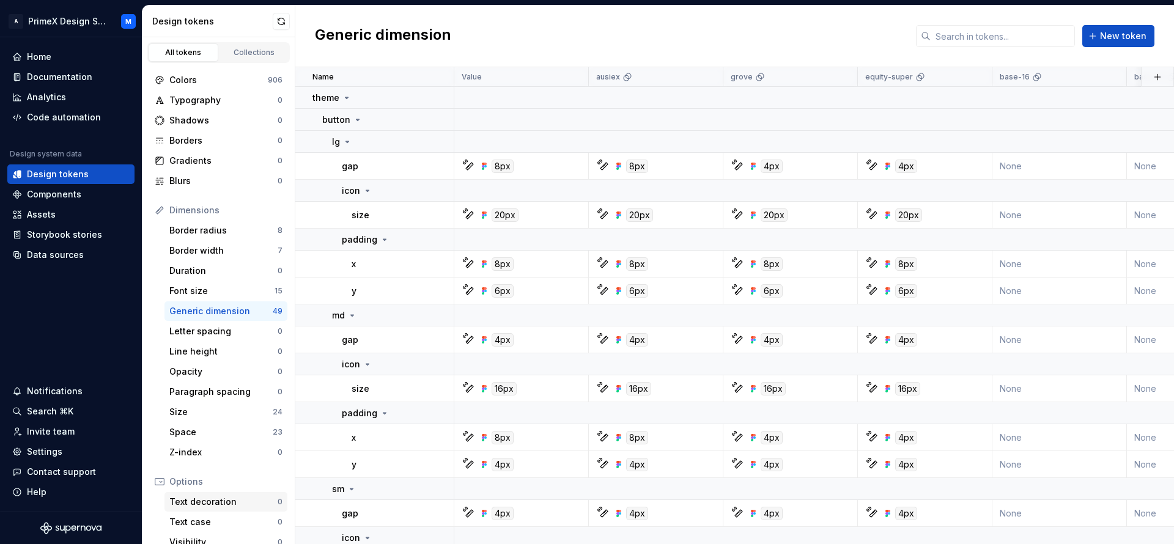
scroll to position [125, 0]
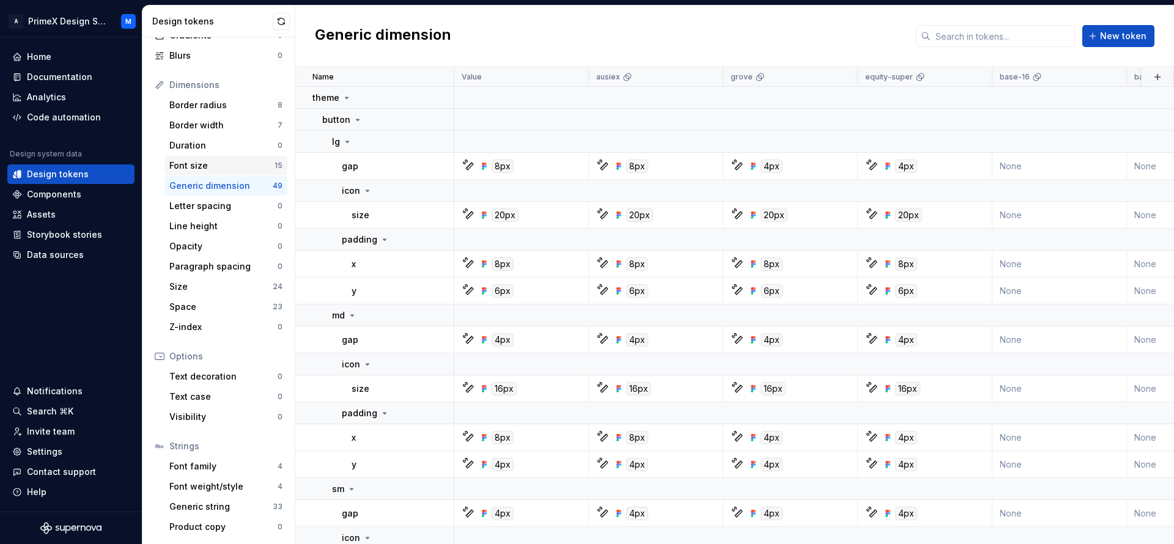
click at [196, 171] on div "Font size" at bounding box center [221, 166] width 105 height 12
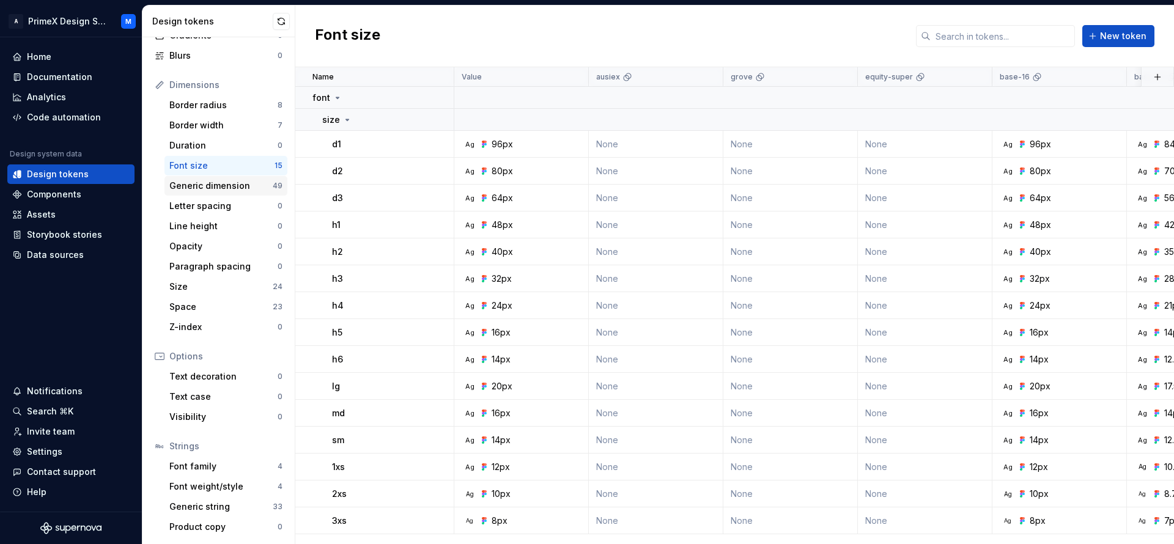
click at [231, 179] on div "Generic dimension 49" at bounding box center [226, 186] width 123 height 20
click at [255, 190] on div "Generic dimension" at bounding box center [220, 186] width 103 height 12
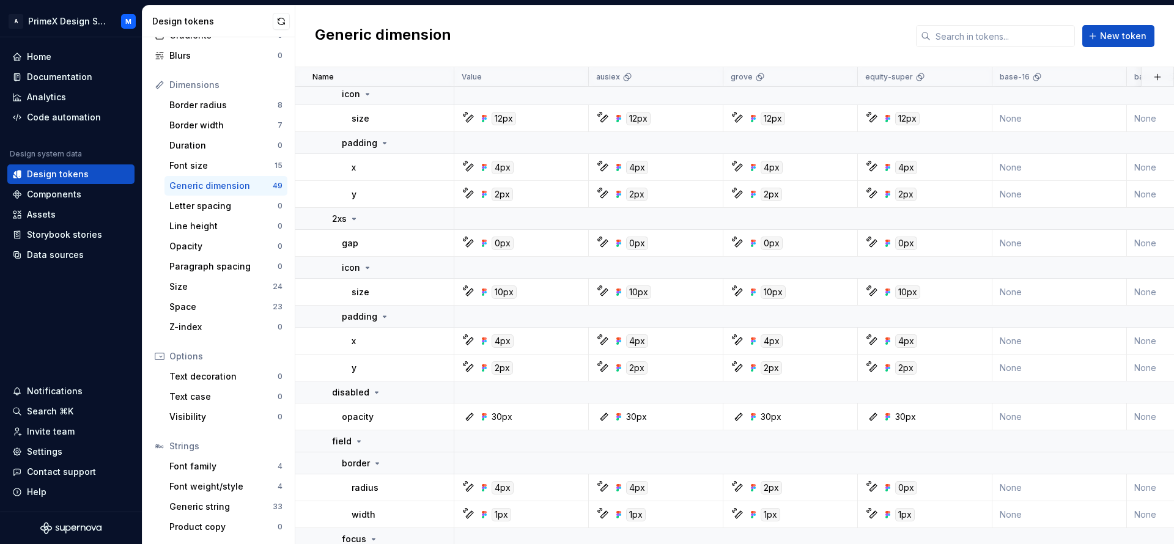
scroll to position [1927, 0]
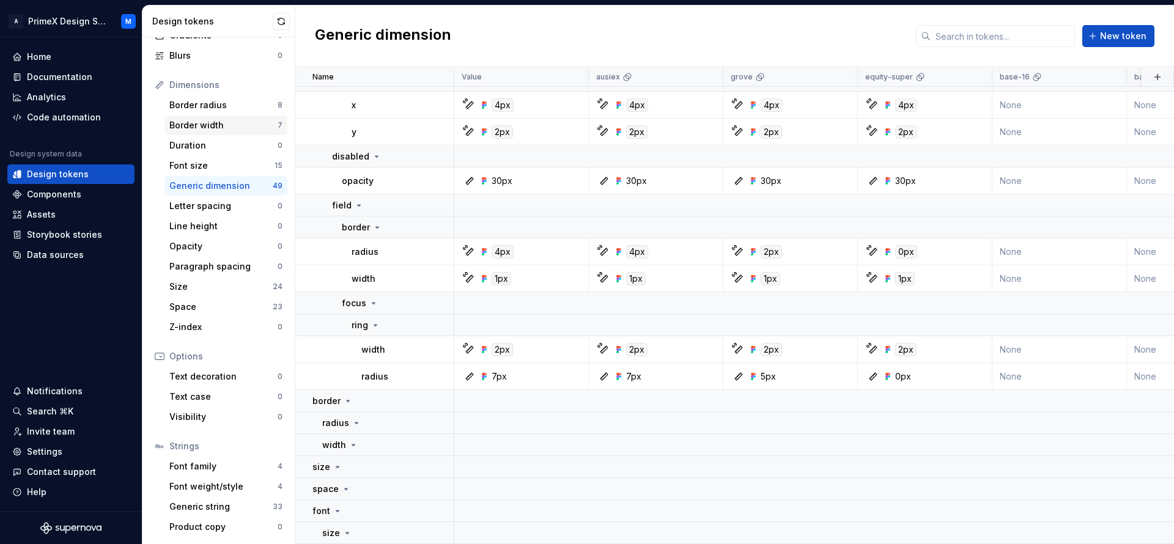
click at [207, 132] on div "Border width 7" at bounding box center [226, 126] width 123 height 20
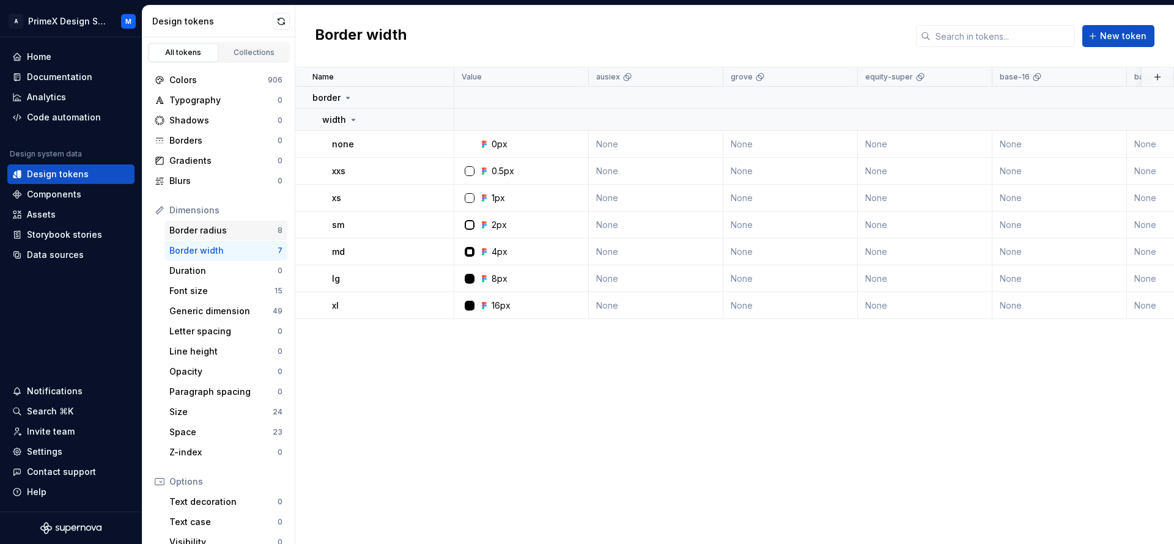
click at [252, 231] on div "Border radius" at bounding box center [223, 230] width 108 height 12
click at [92, 176] on div "Design tokens" at bounding box center [70, 174] width 117 height 12
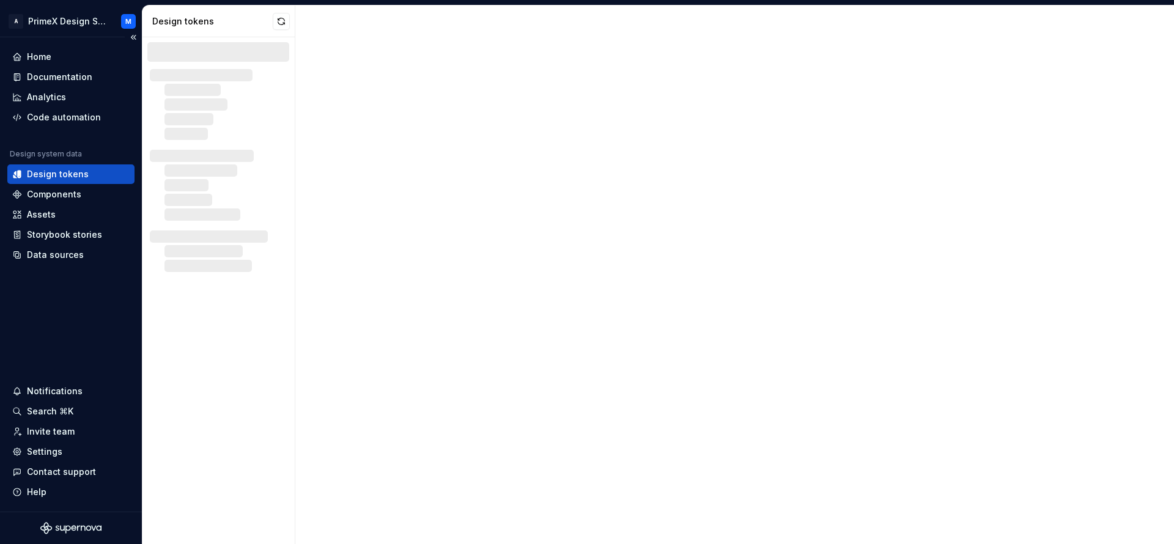
click at [92, 176] on div "Design tokens" at bounding box center [70, 174] width 117 height 12
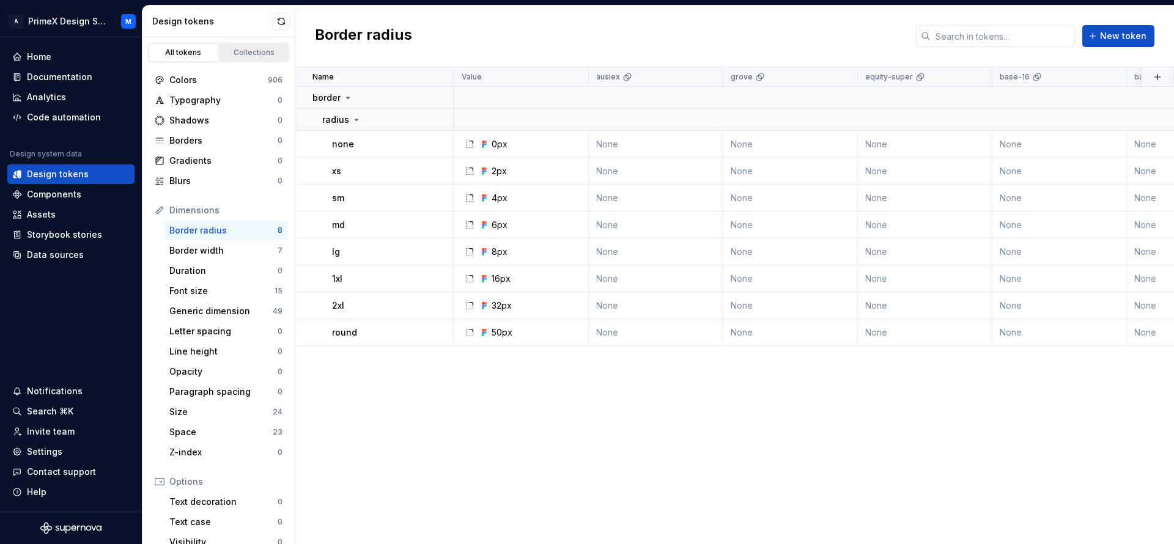
click at [230, 51] on div "Collections" at bounding box center [254, 53] width 61 height 10
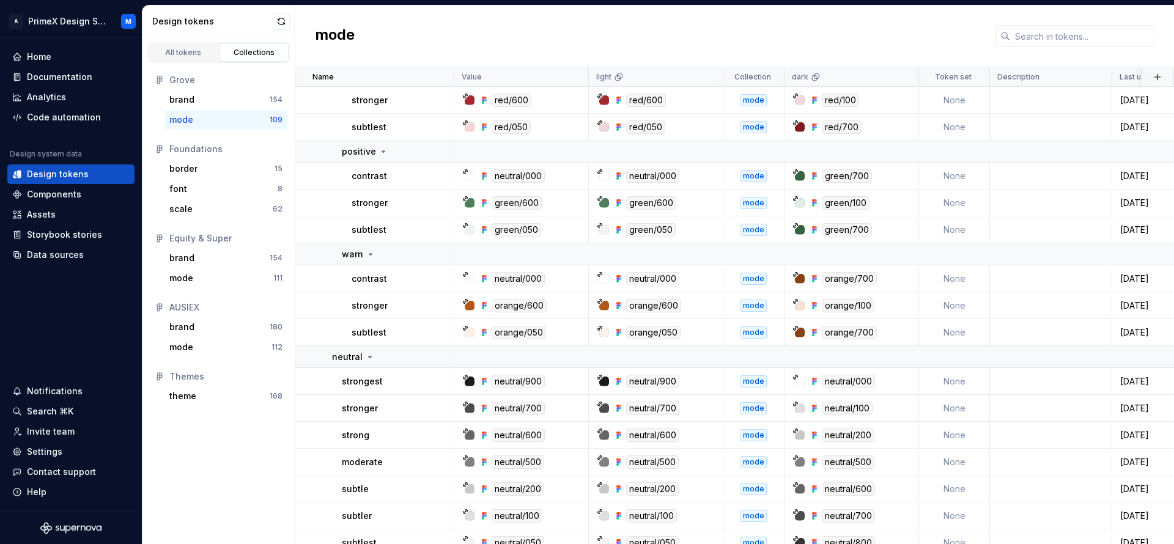
scroll to position [3918, 0]
click at [72, 47] on div "Home" at bounding box center [70, 57] width 127 height 20
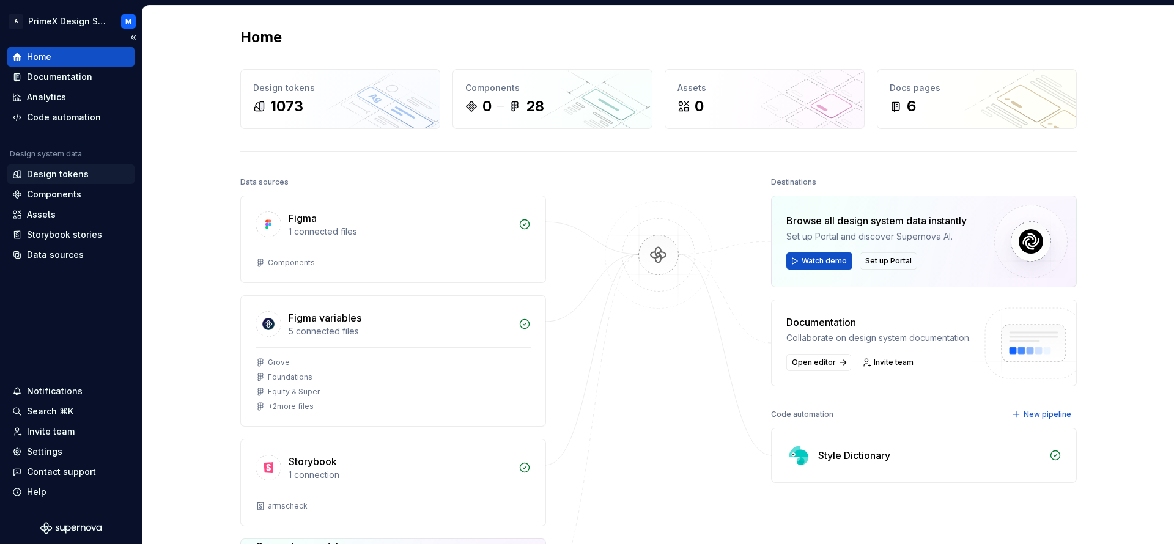
click at [91, 178] on div "Design tokens" at bounding box center [70, 174] width 117 height 12
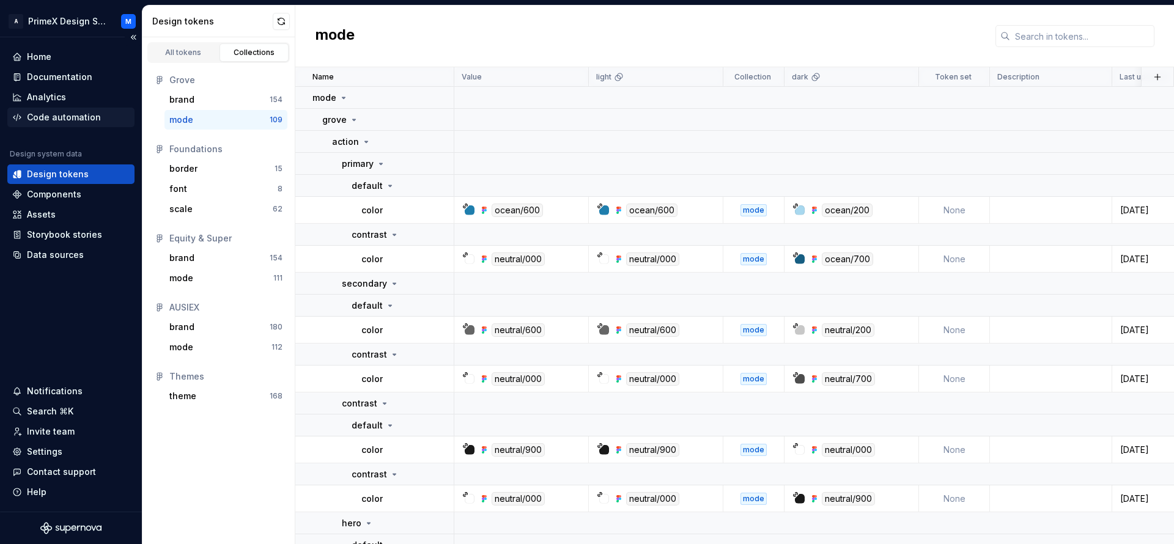
click at [64, 115] on div "Code automation" at bounding box center [64, 117] width 74 height 12
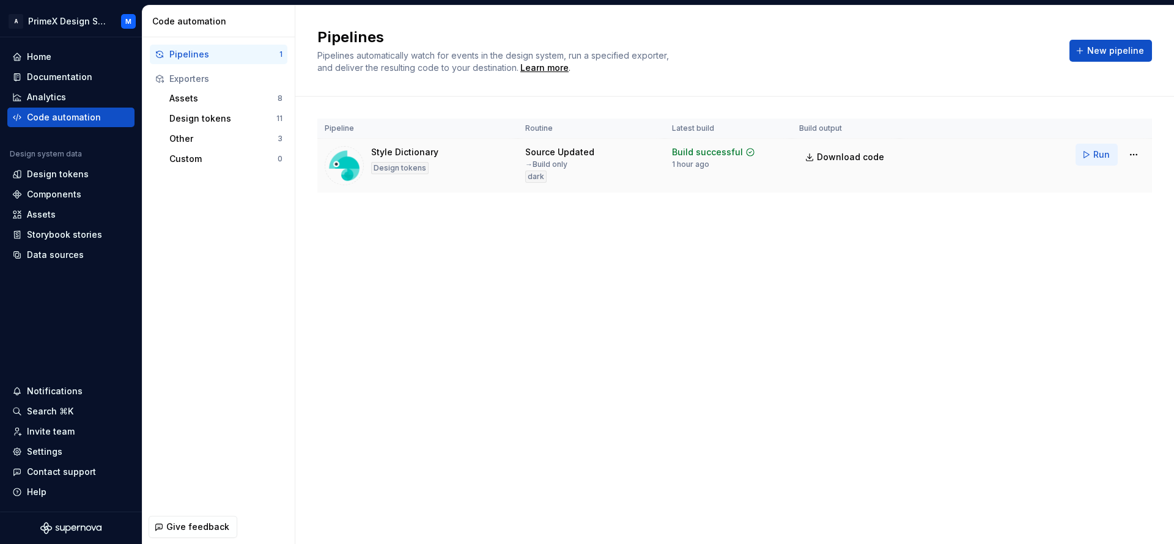
click at [1113, 161] on button "Run" at bounding box center [1097, 155] width 42 height 22
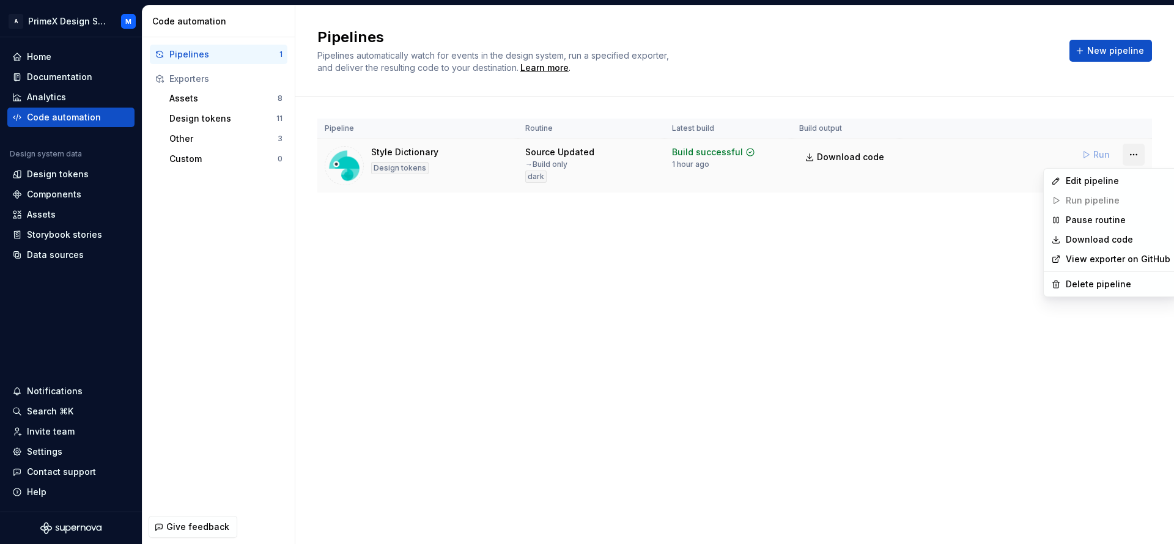
click at [1127, 151] on html "A PrimeX Design System M Home Documentation Analytics Code automation Design sy…" at bounding box center [587, 272] width 1174 height 544
click at [1088, 173] on div "Edit pipeline" at bounding box center [1111, 181] width 129 height 20
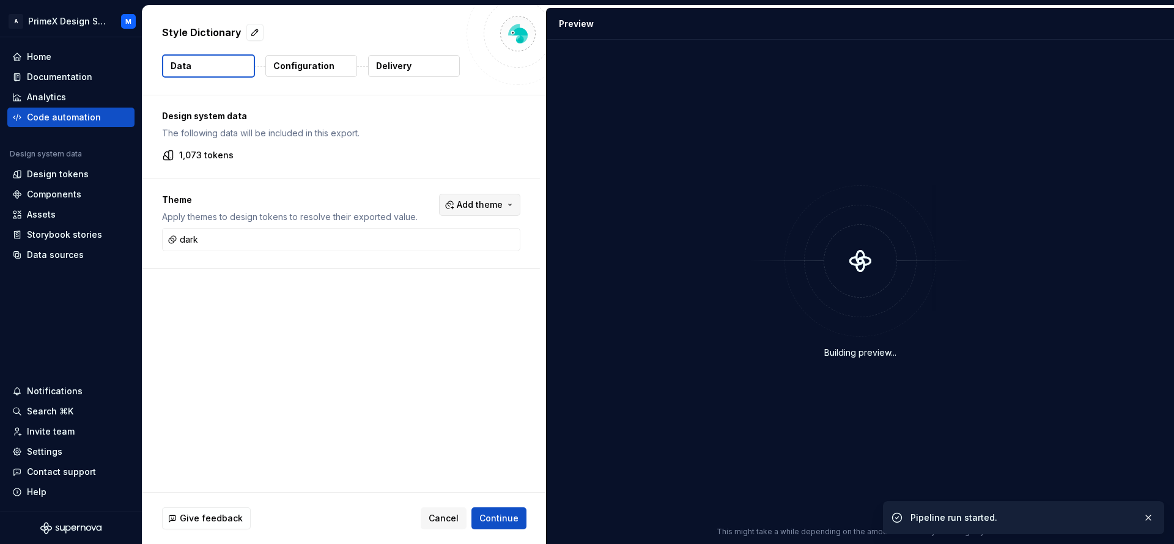
click at [500, 209] on button "Add theme" at bounding box center [479, 205] width 81 height 22
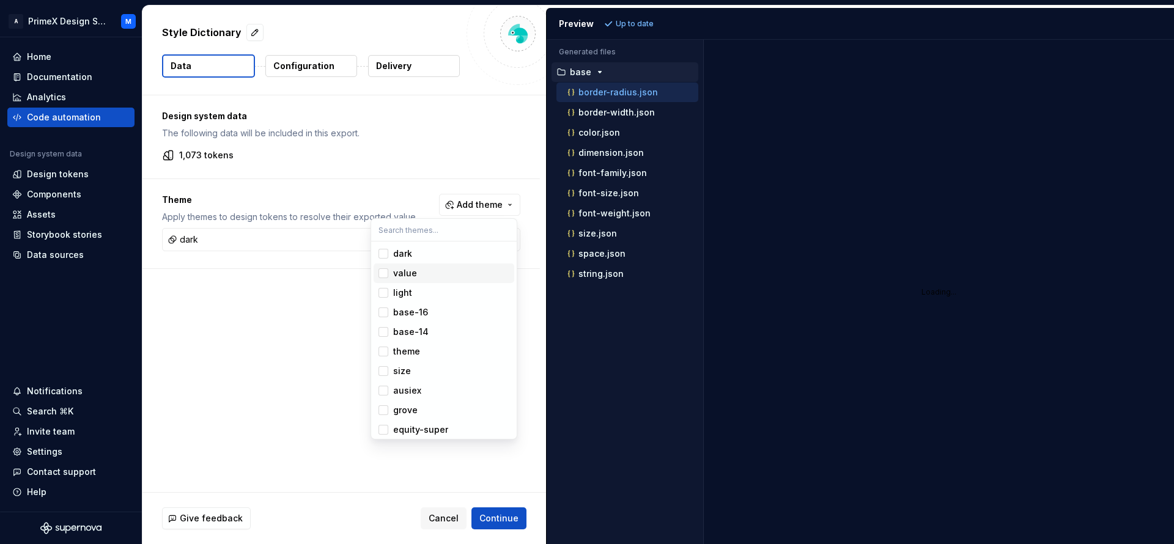
click at [384, 269] on div "Suggestions" at bounding box center [384, 274] width 10 height 10
drag, startPoint x: 379, startPoint y: 305, endPoint x: 391, endPoint y: 299, distance: 14.0
click at [383, 305] on span "base-16" at bounding box center [444, 313] width 141 height 20
click at [390, 286] on span "light" at bounding box center [444, 293] width 141 height 20
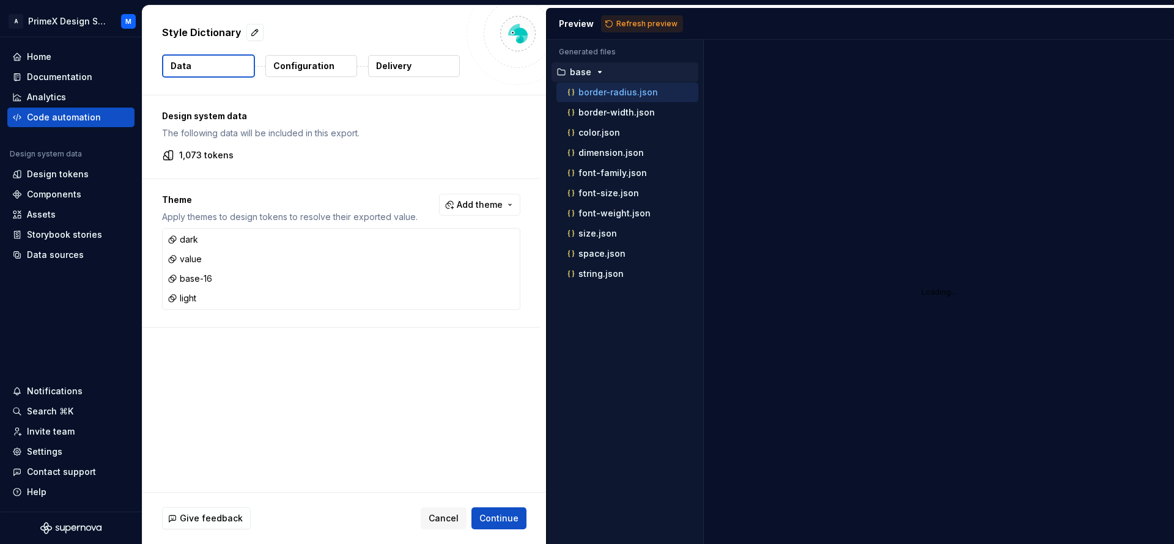
click at [649, 28] on html "A PrimeX Design System M Home Documentation Analytics Code automation Design sy…" at bounding box center [587, 272] width 1174 height 544
click at [650, 21] on span "Refresh preview" at bounding box center [647, 24] width 61 height 10
click at [76, 177] on div "Design tokens" at bounding box center [58, 174] width 62 height 12
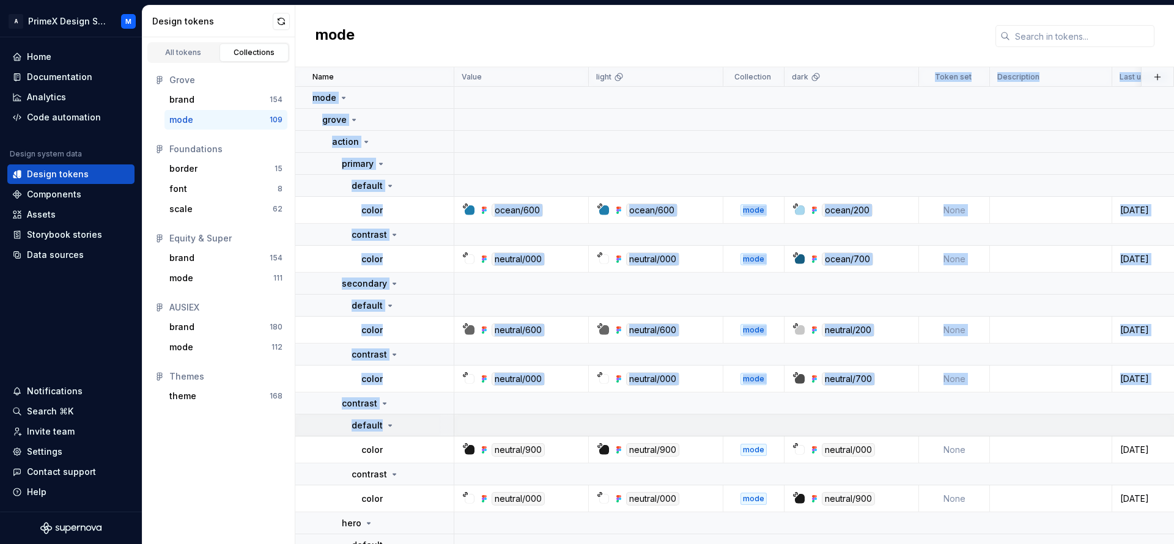
drag, startPoint x: 821, startPoint y: 70, endPoint x: 894, endPoint y: 425, distance: 362.7
click at [883, 234] on td at bounding box center [842, 235] width 777 height 22
